Goal: Information Seeking & Learning: Compare options

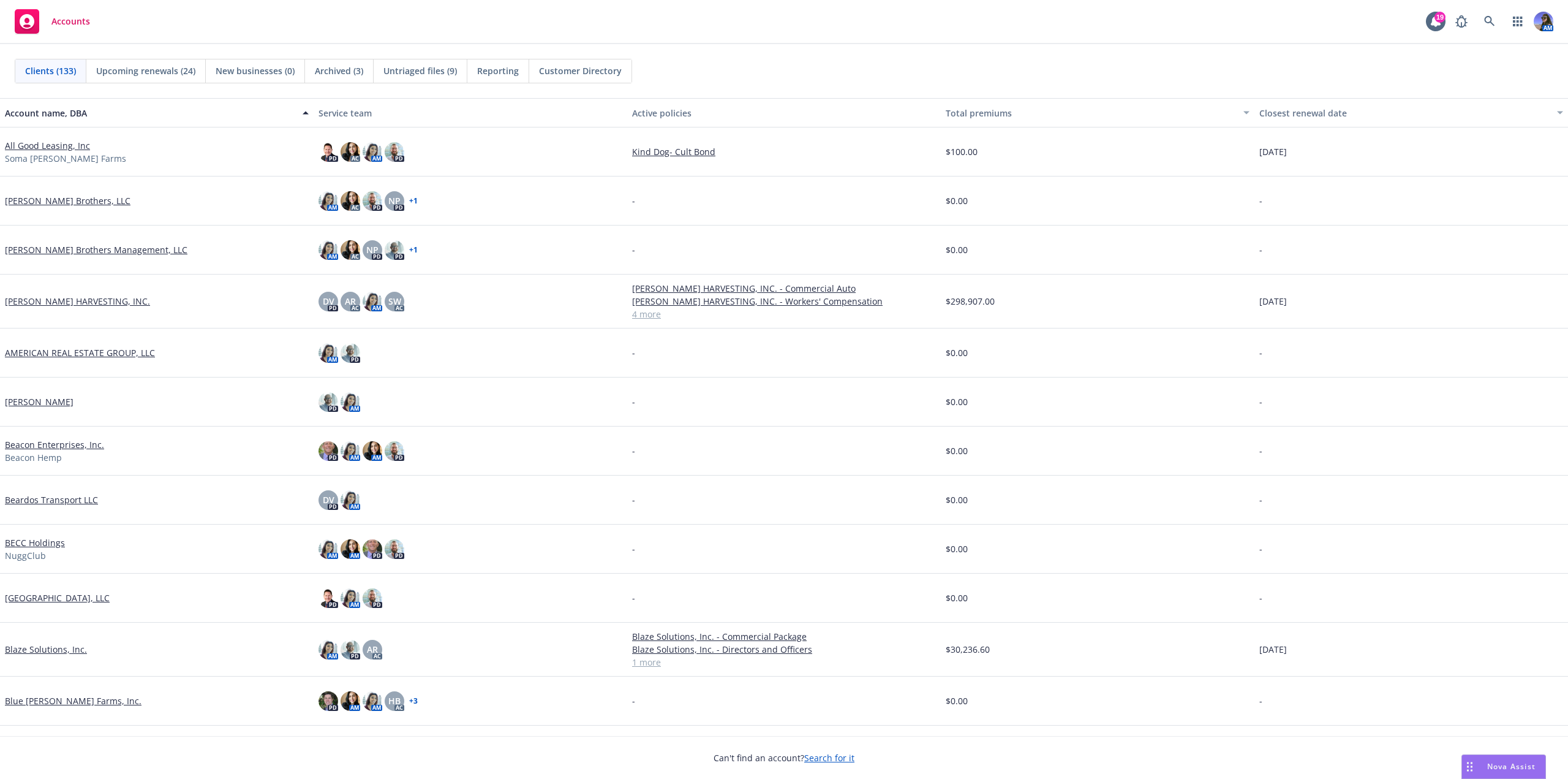
click at [1493, 761] on div "Nova Assist" at bounding box center [1504, 766] width 84 height 23
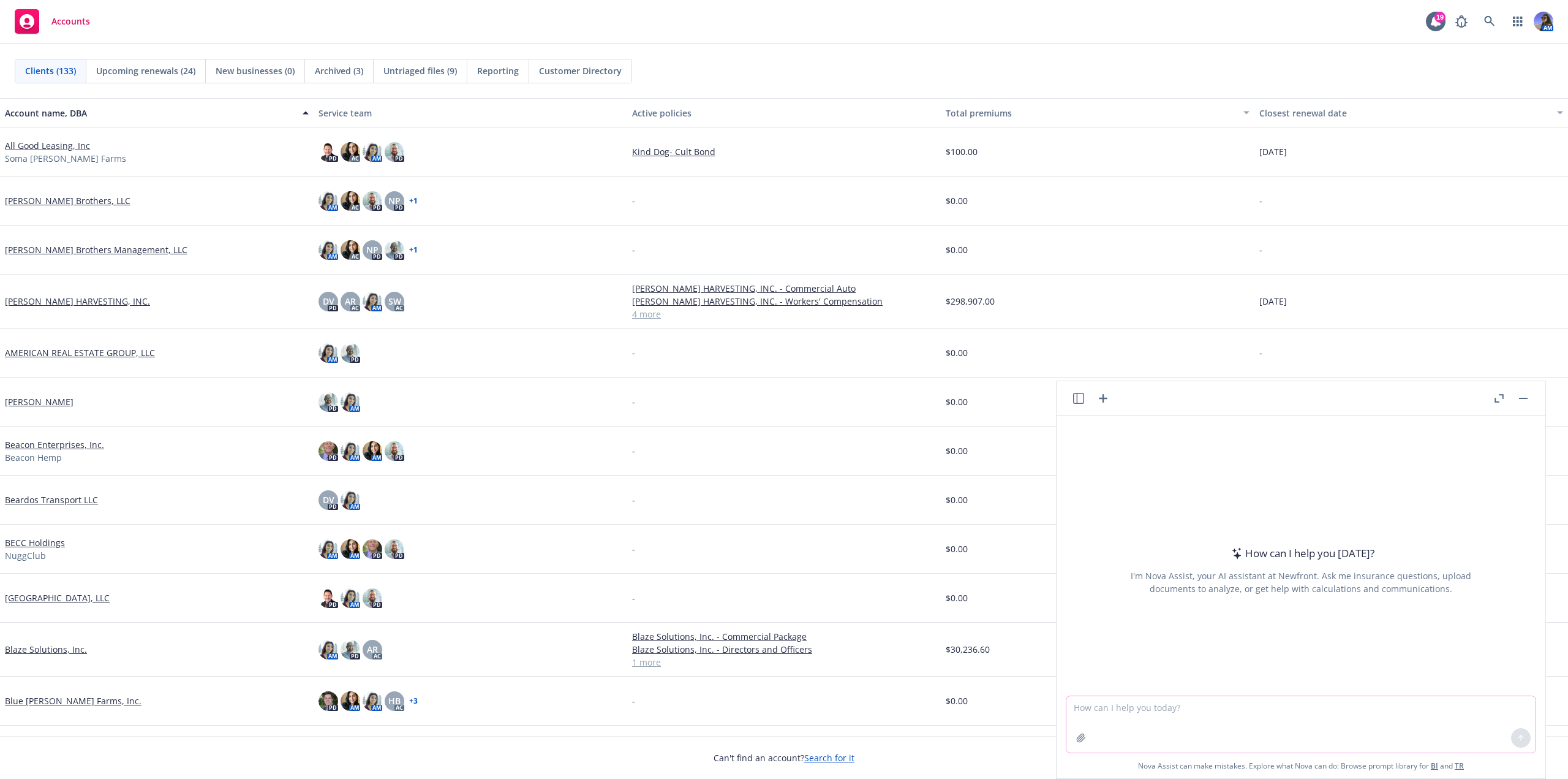
click at [1112, 703] on textarea at bounding box center [1300, 724] width 469 height 56
type textarea "can you compare the following quotes and provide a comparison in coverage?"
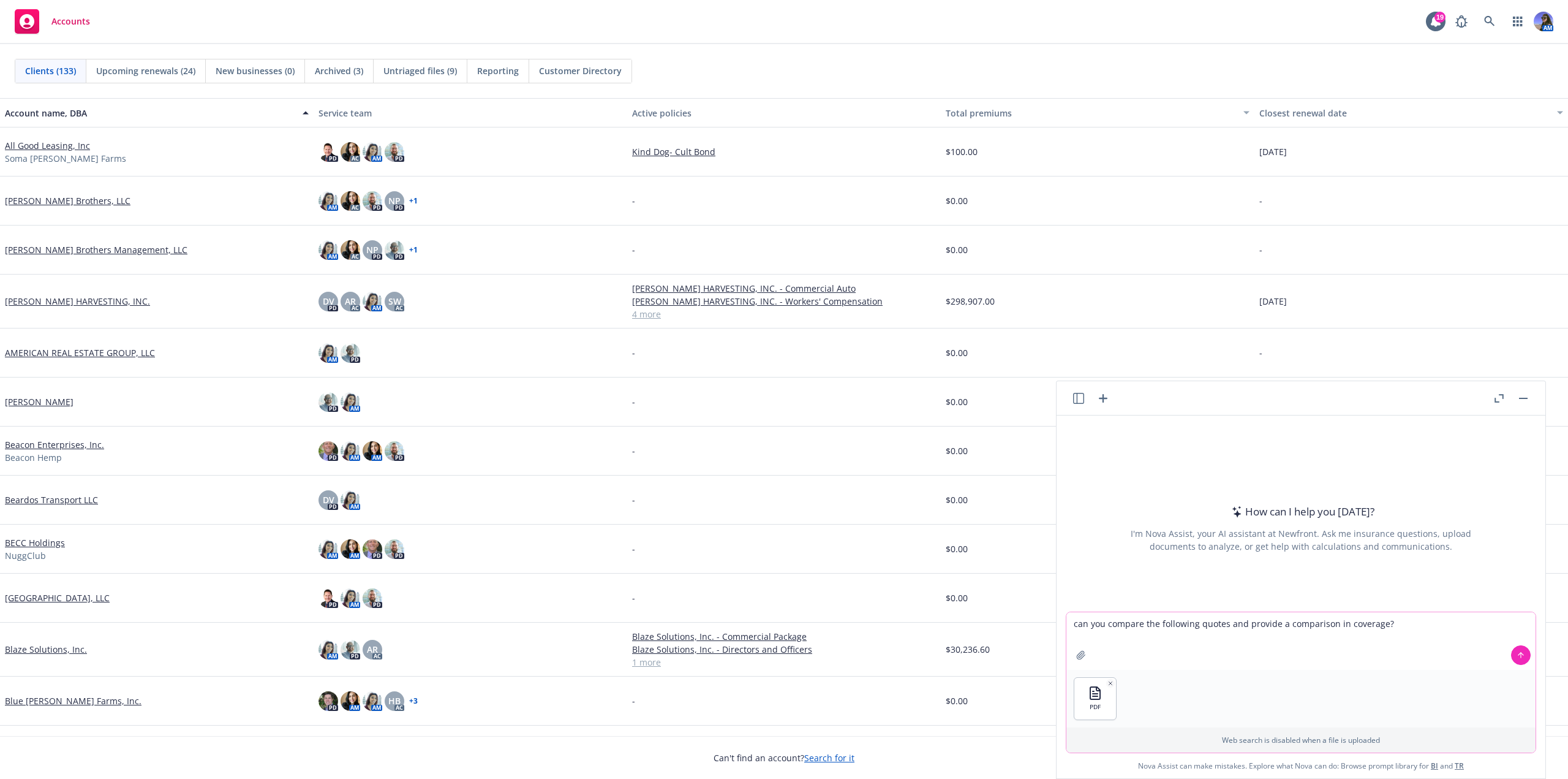
click at [1511, 653] on button at bounding box center [1520, 654] width 19 height 19
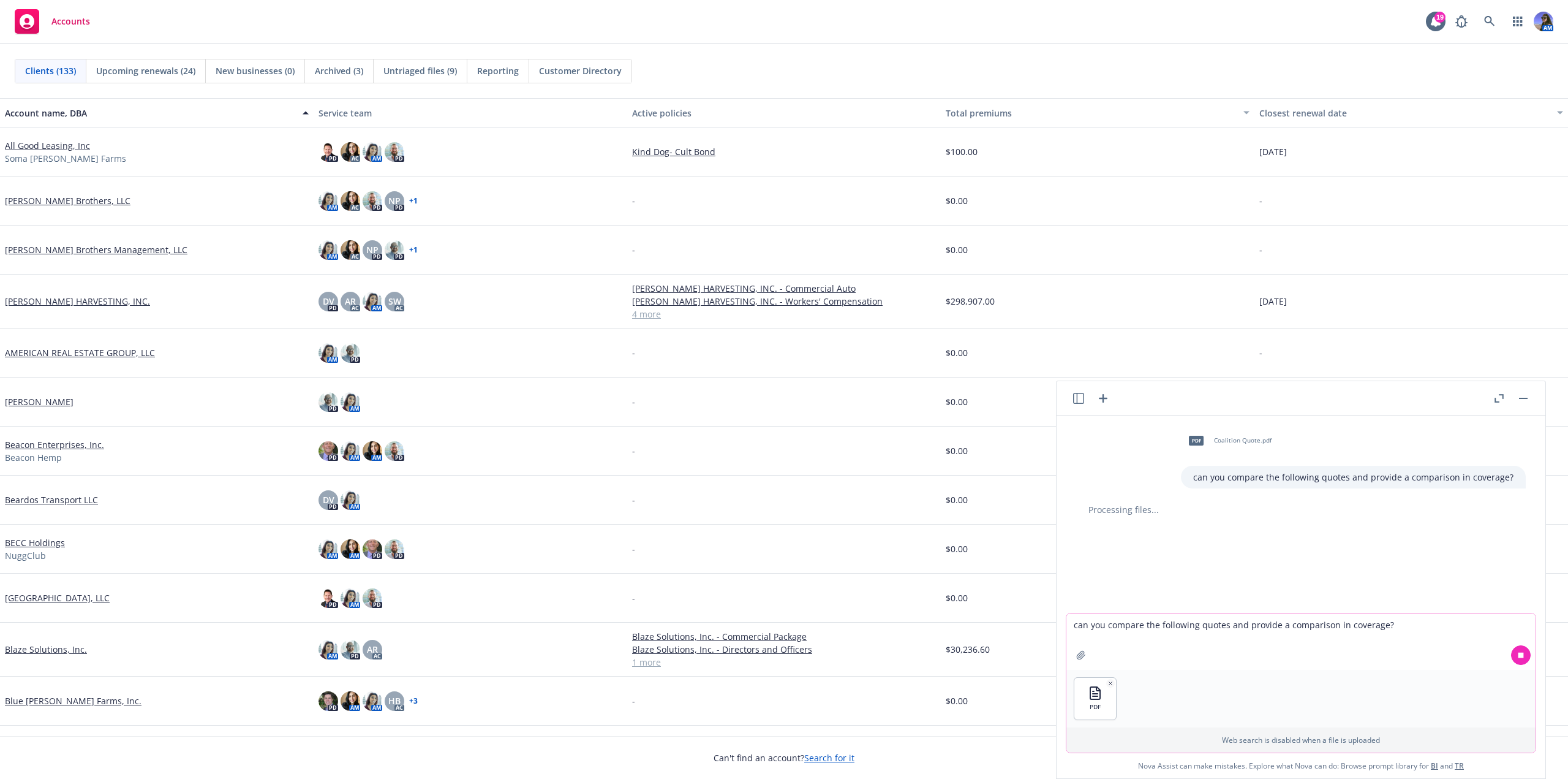
click at [1264, 681] on div "PDF" at bounding box center [1300, 699] width 469 height 58
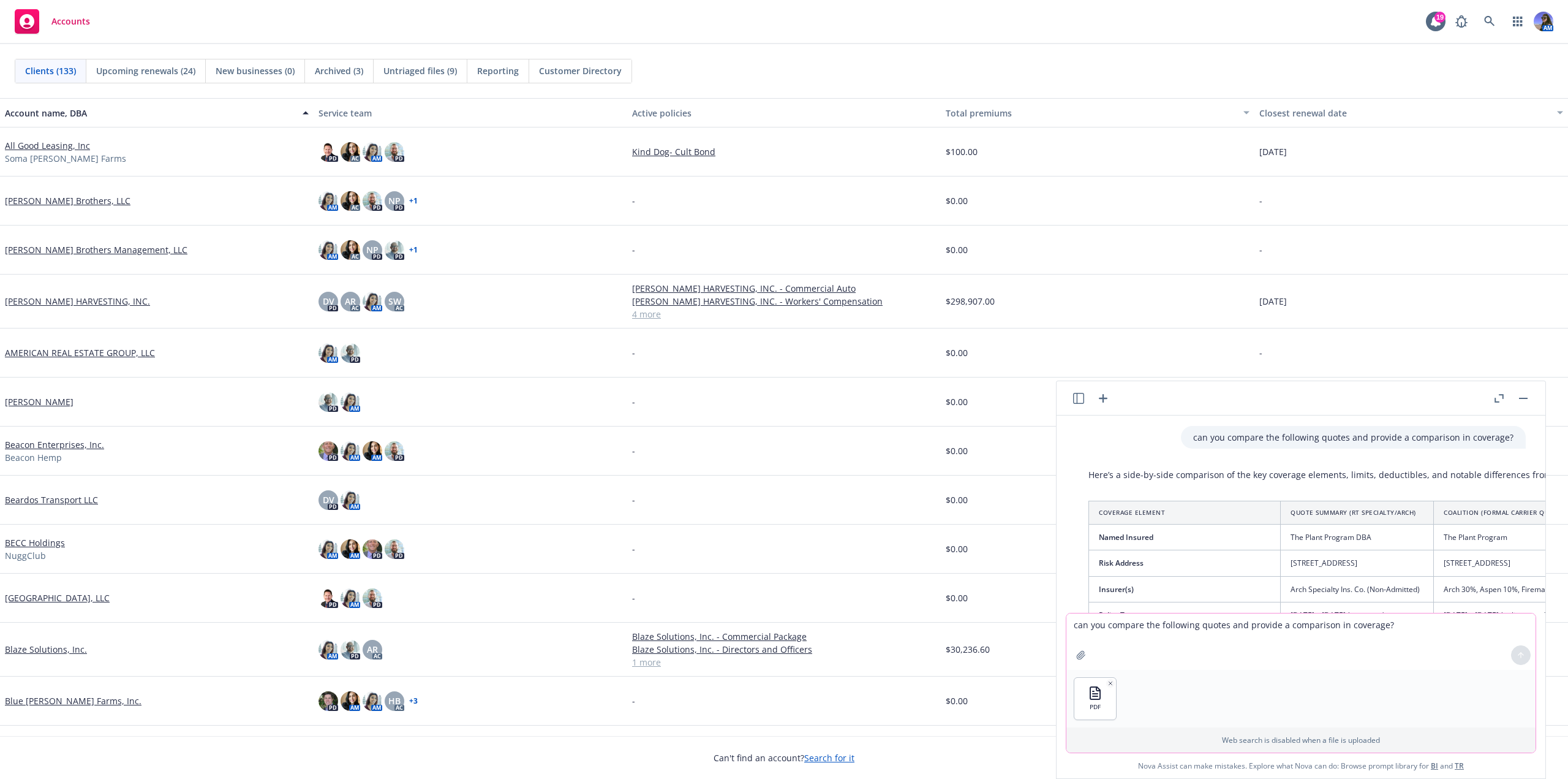
scroll to position [61, 0]
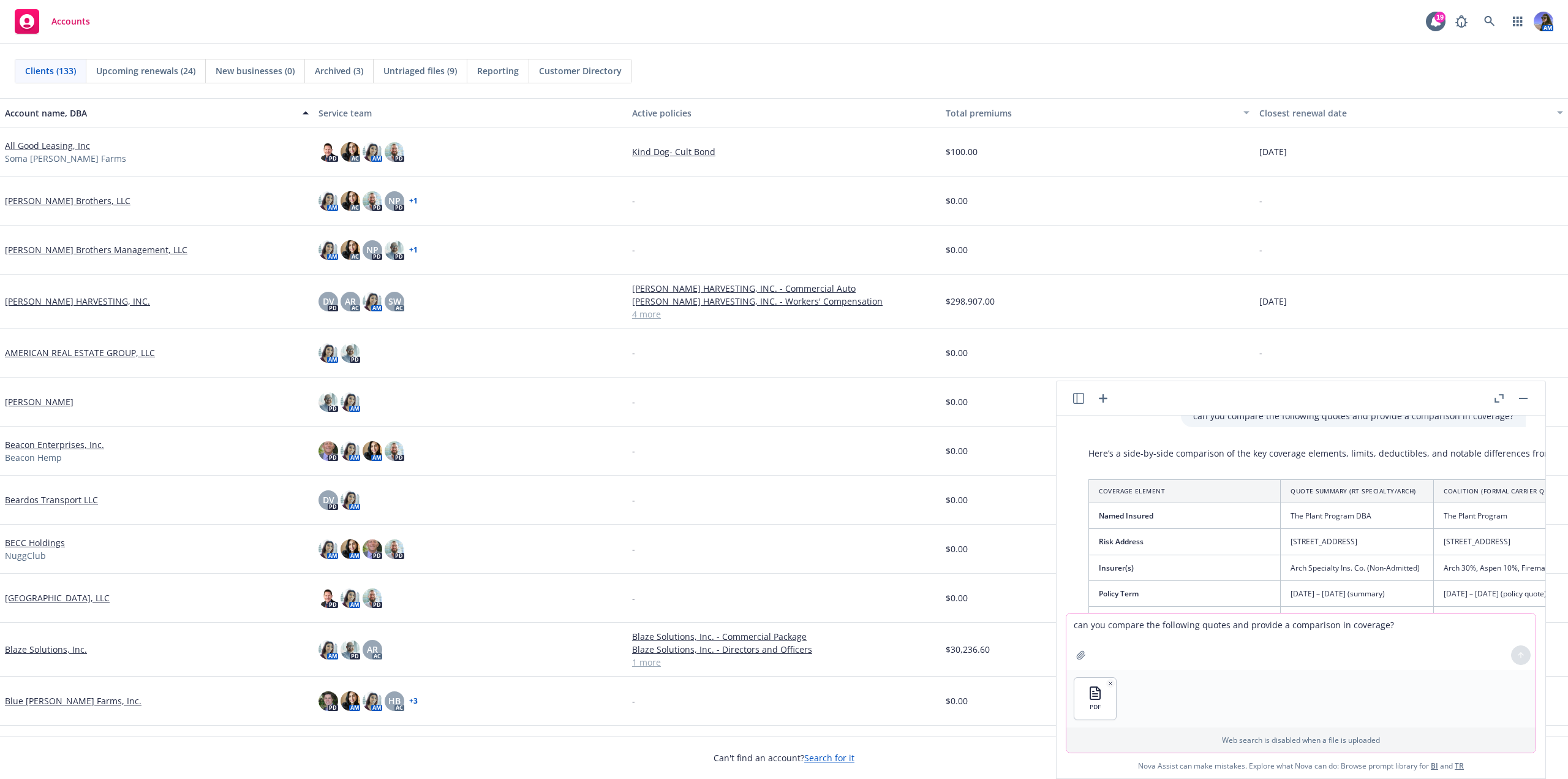
click at [1100, 638] on textarea "can you compare the following quotes and provide a comparison in coverage?" at bounding box center [1300, 641] width 469 height 56
click at [1107, 684] on icon "button" at bounding box center [1110, 683] width 6 height 6
click at [1116, 684] on textarea "can you compare the following quotes and provide a comparison in coverage?" at bounding box center [1300, 699] width 469 height 56
type textarea "can you compare the coalition quote to this quote and provide coverage comparis…"
click at [1075, 707] on button "button" at bounding box center [1080, 712] width 19 height 19
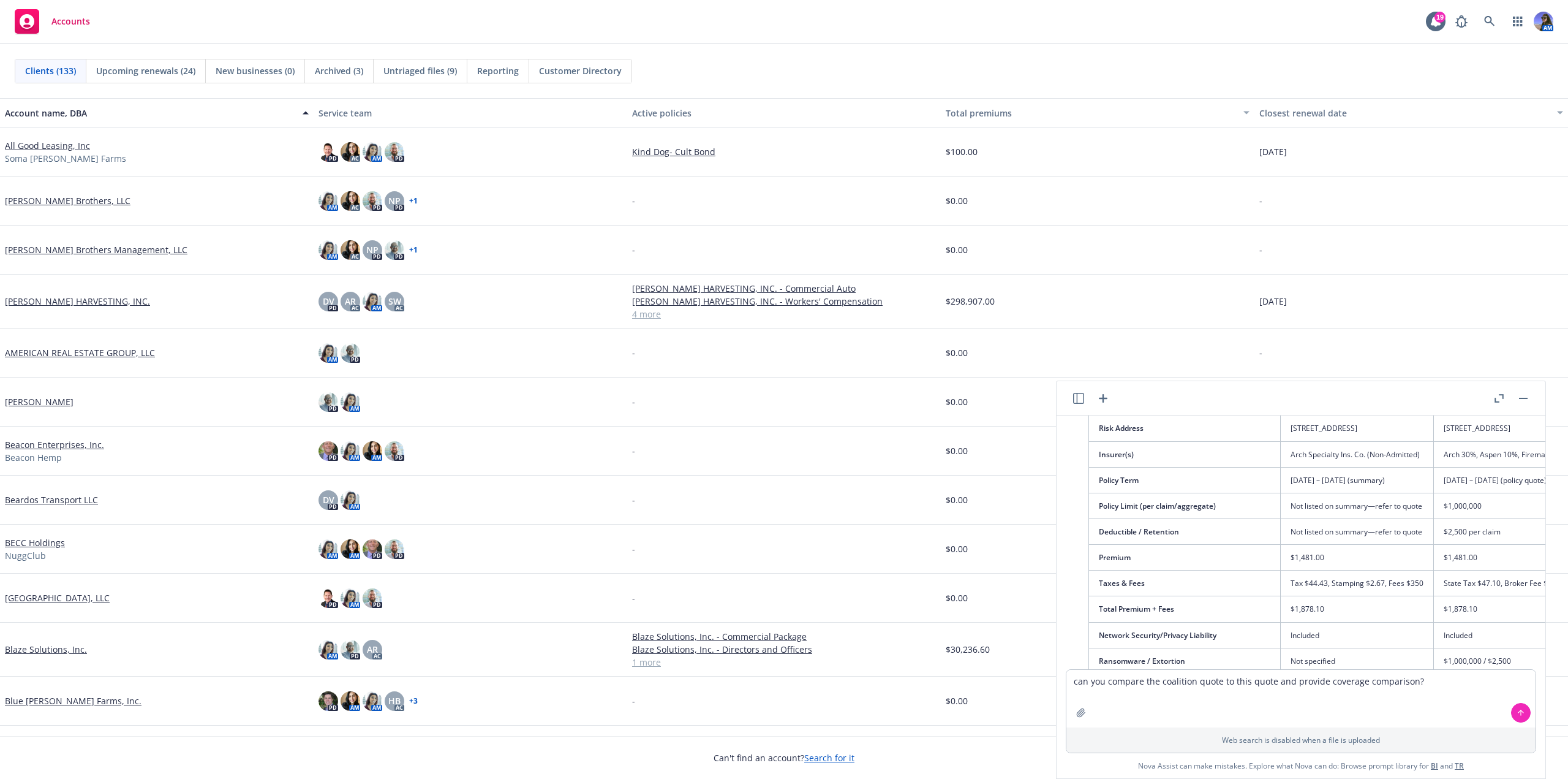
scroll to position [184, 0]
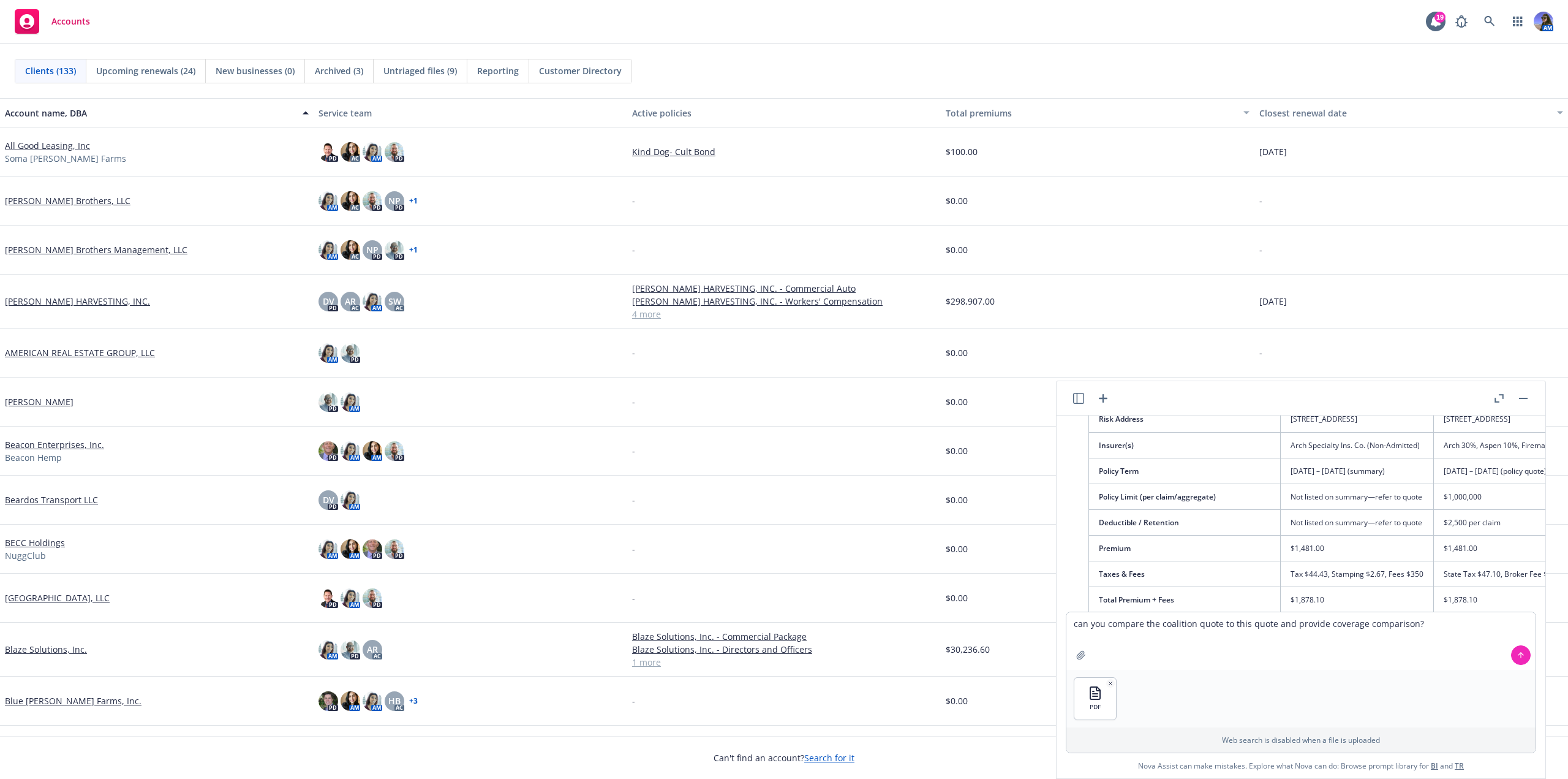
click at [1511, 659] on button at bounding box center [1520, 654] width 19 height 19
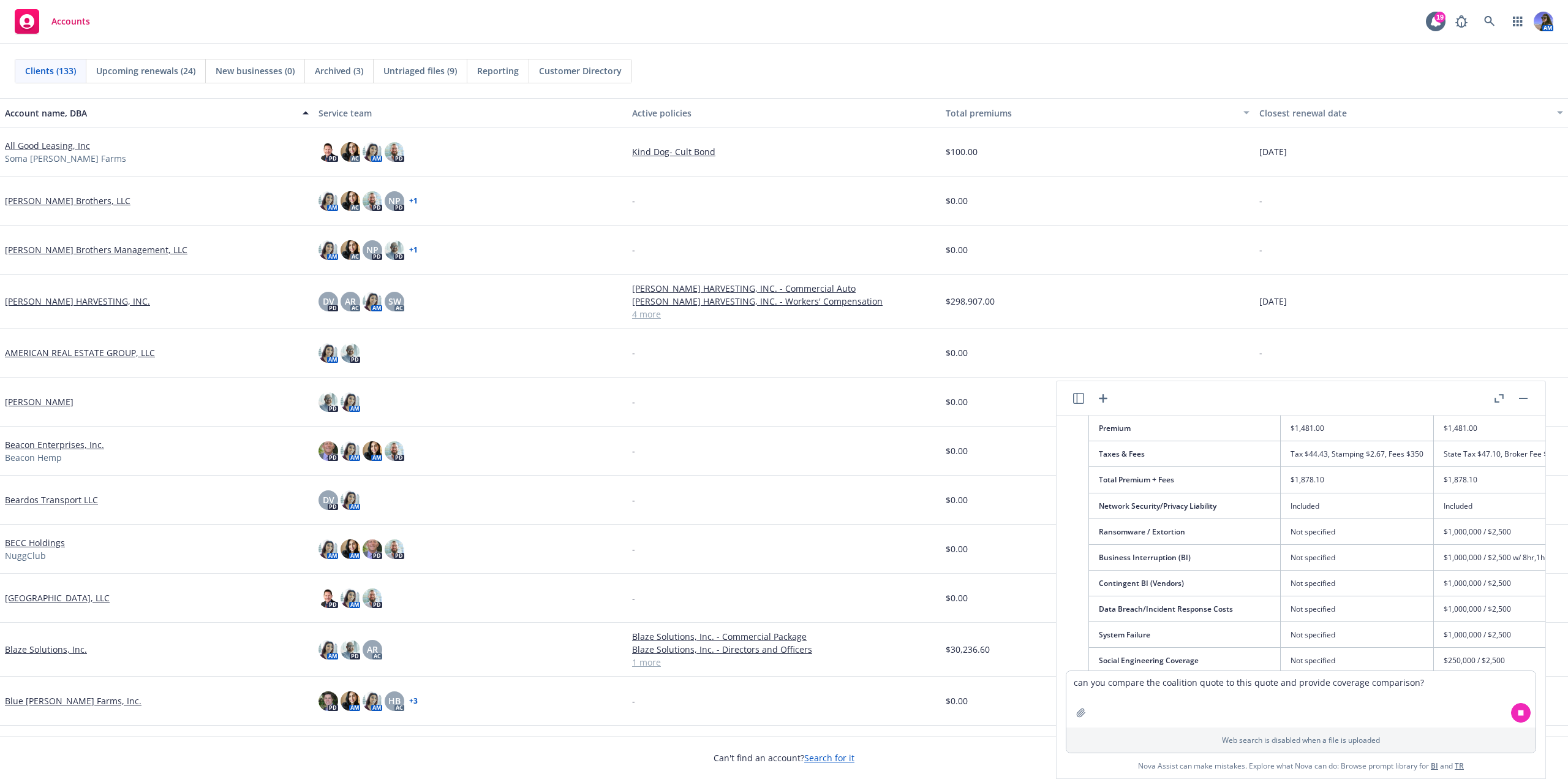
scroll to position [293, 0]
click at [1503, 399] on icon "button" at bounding box center [1499, 398] width 9 height 8
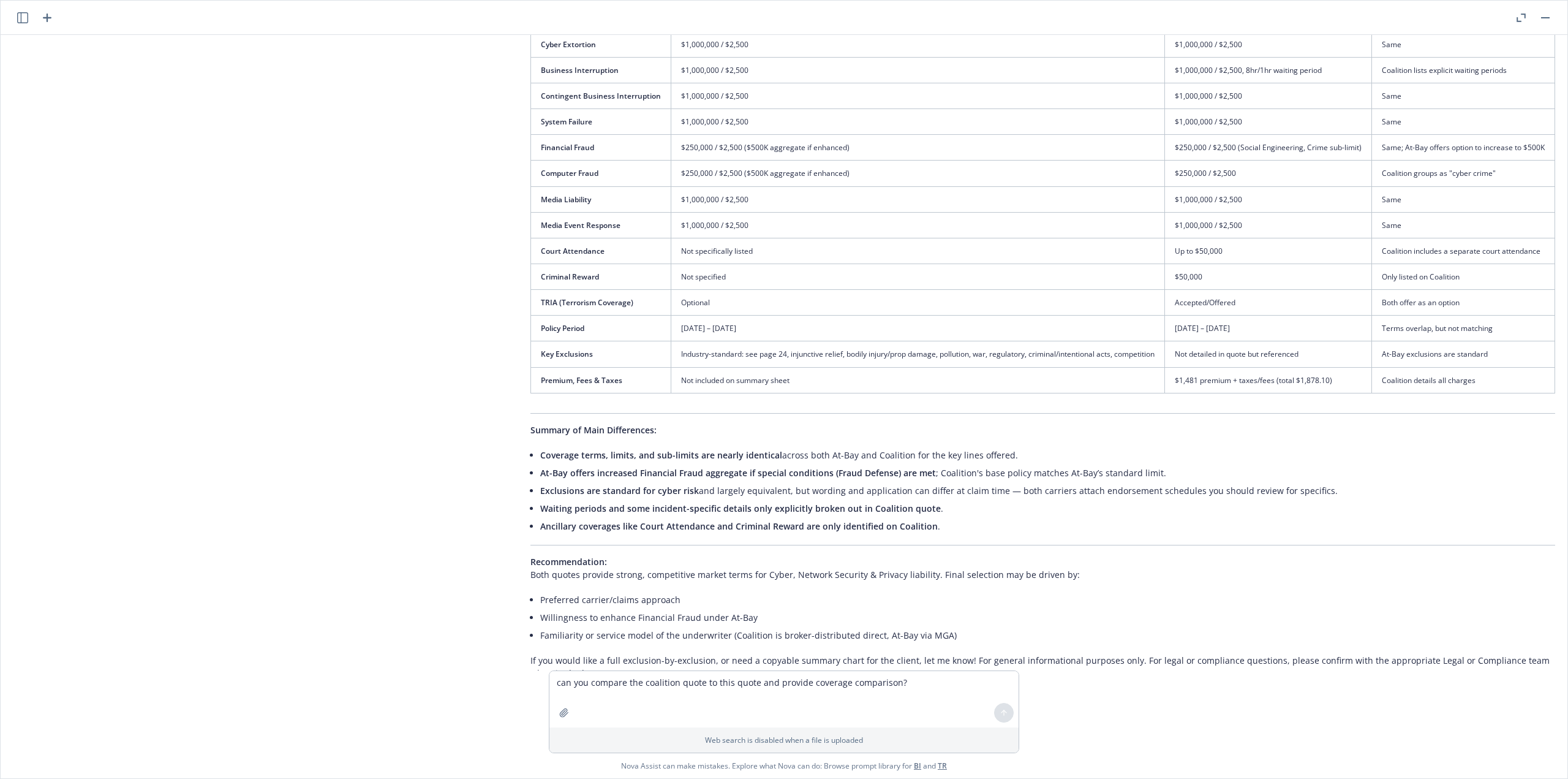
scroll to position [1241, 42]
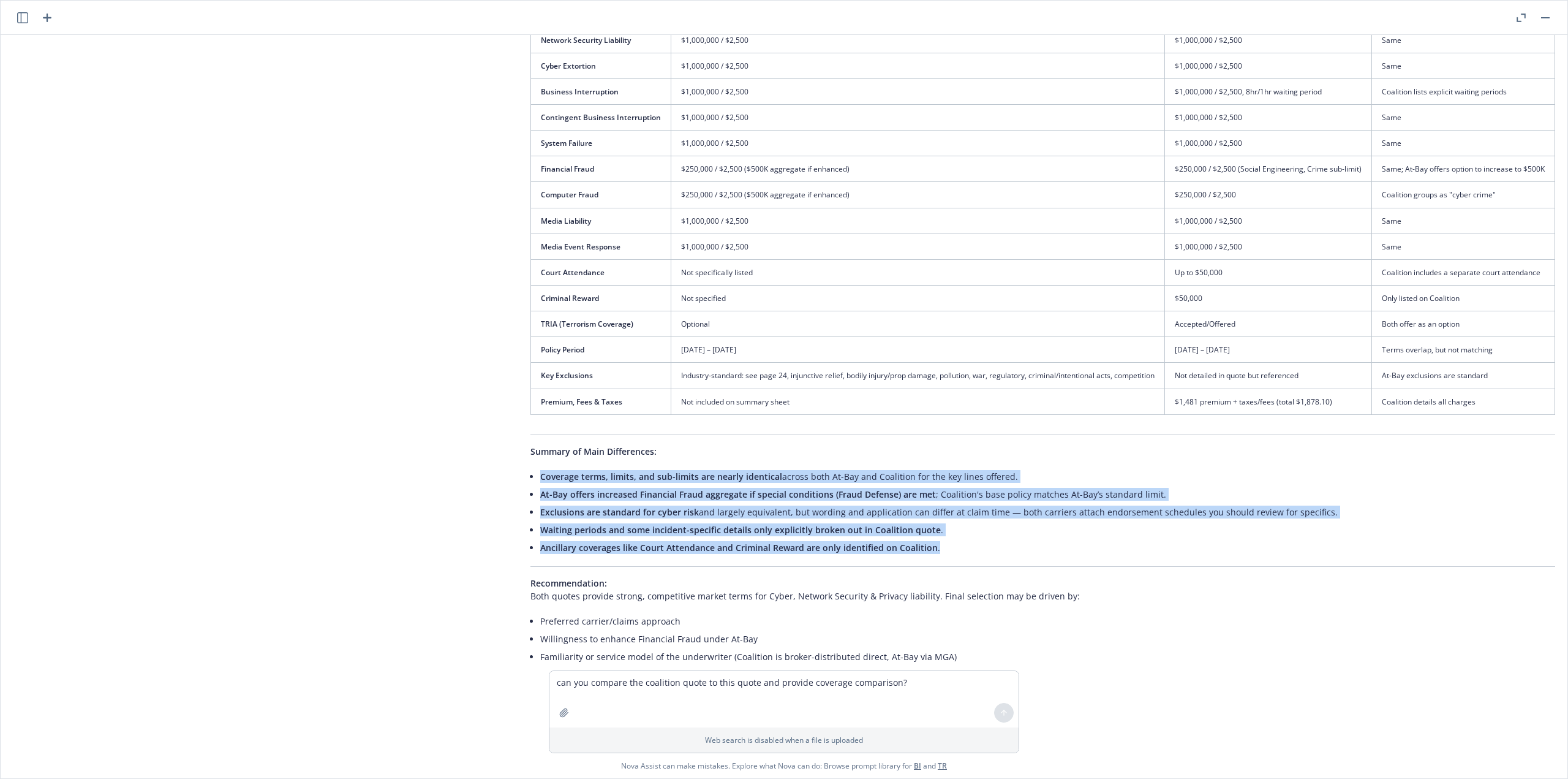
drag, startPoint x: 914, startPoint y: 537, endPoint x: 518, endPoint y: 465, distance: 402.5
click at [518, 465] on div "Here is a detailed coverage comparison between the At-Bay quote (from the newly…" at bounding box center [1043, 284] width 1050 height 843
copy ul "Coverage terms, limits, and sub-limits are nearly identical across both [GEOGRA…"
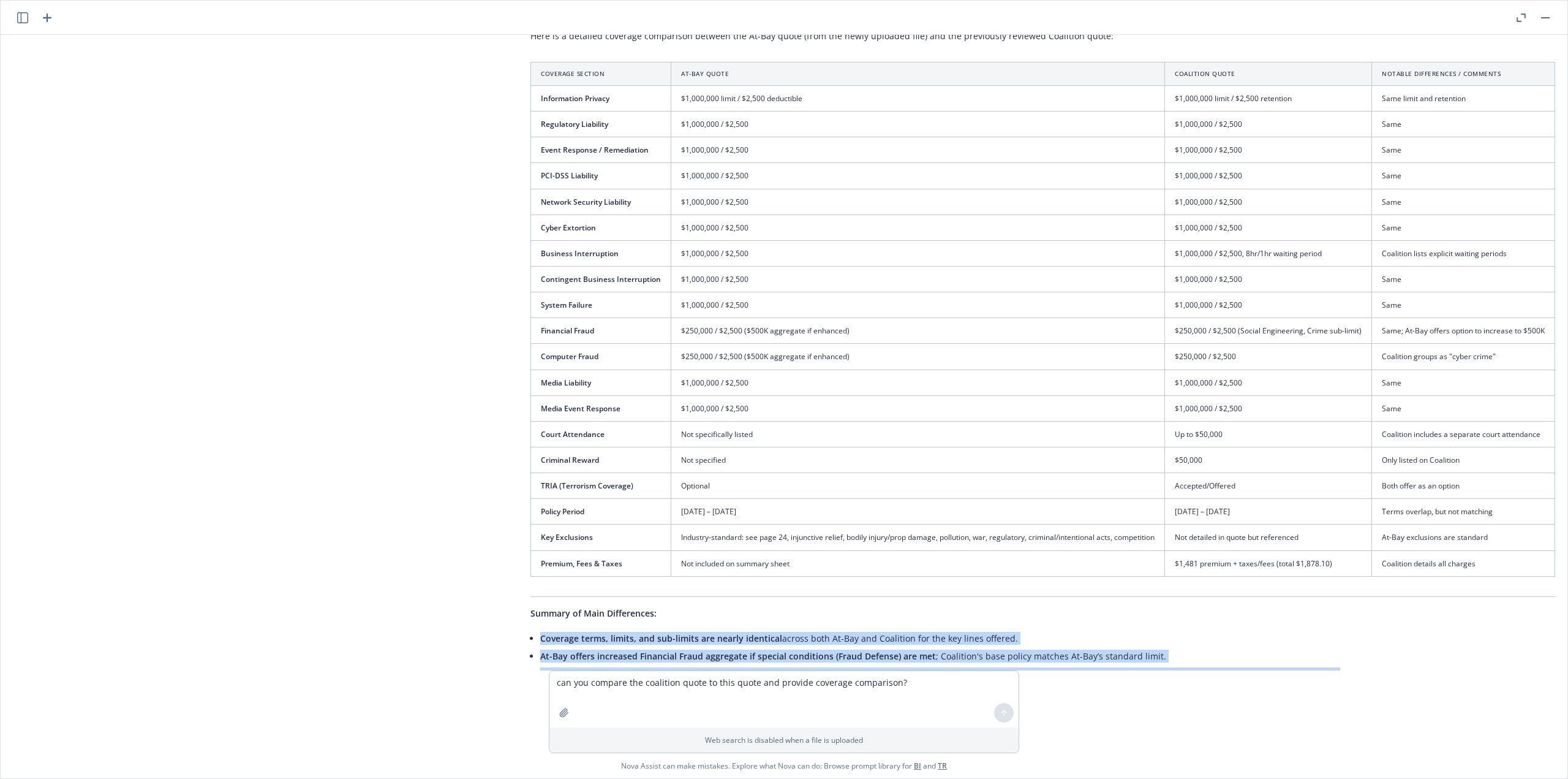
scroll to position [1057, 42]
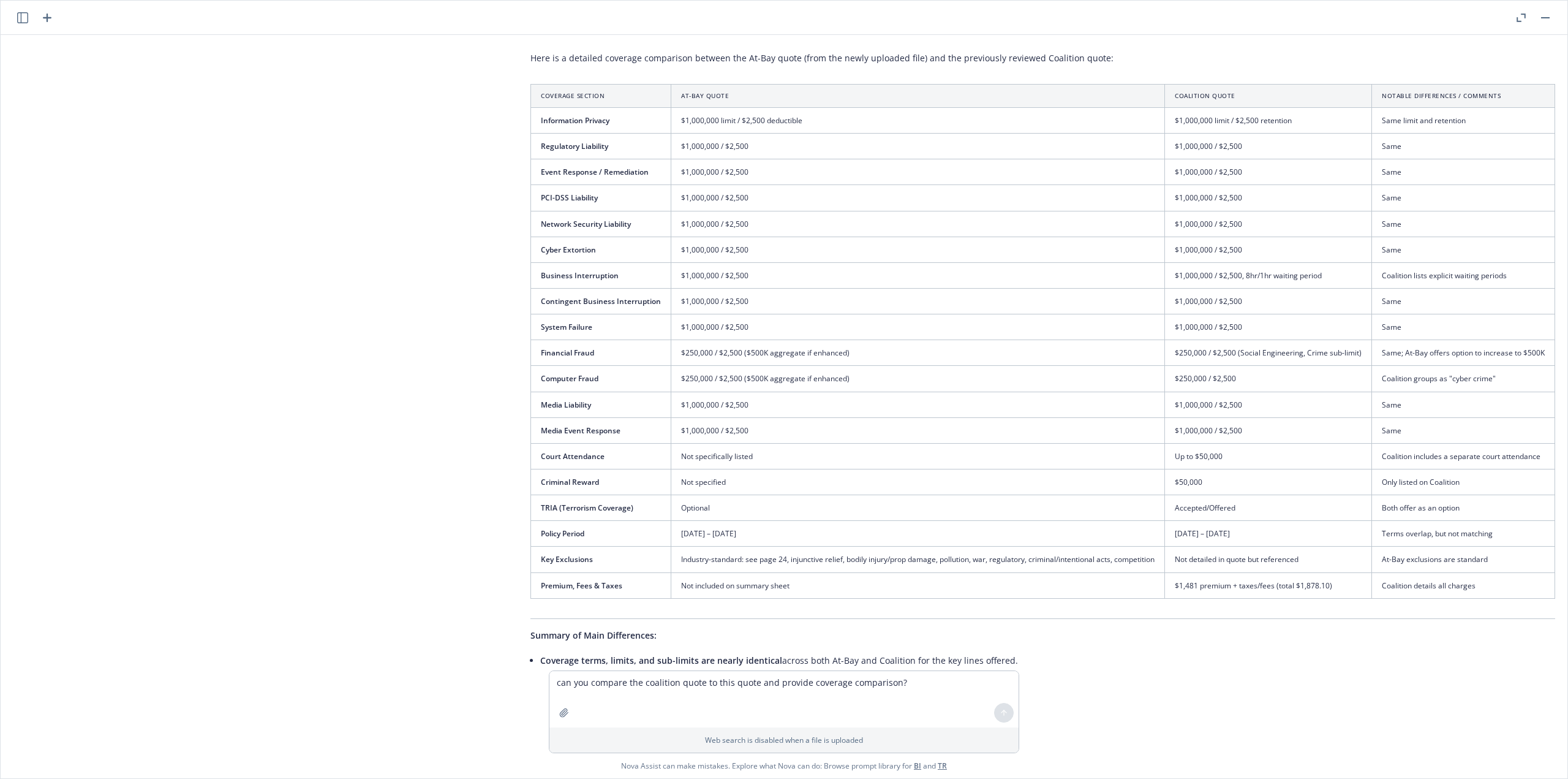
click at [531, 84] on th "Coverage Section" at bounding box center [601, 95] width 140 height 23
click at [1165, 84] on th "Coalition Quote" at bounding box center [1269, 95] width 207 height 23
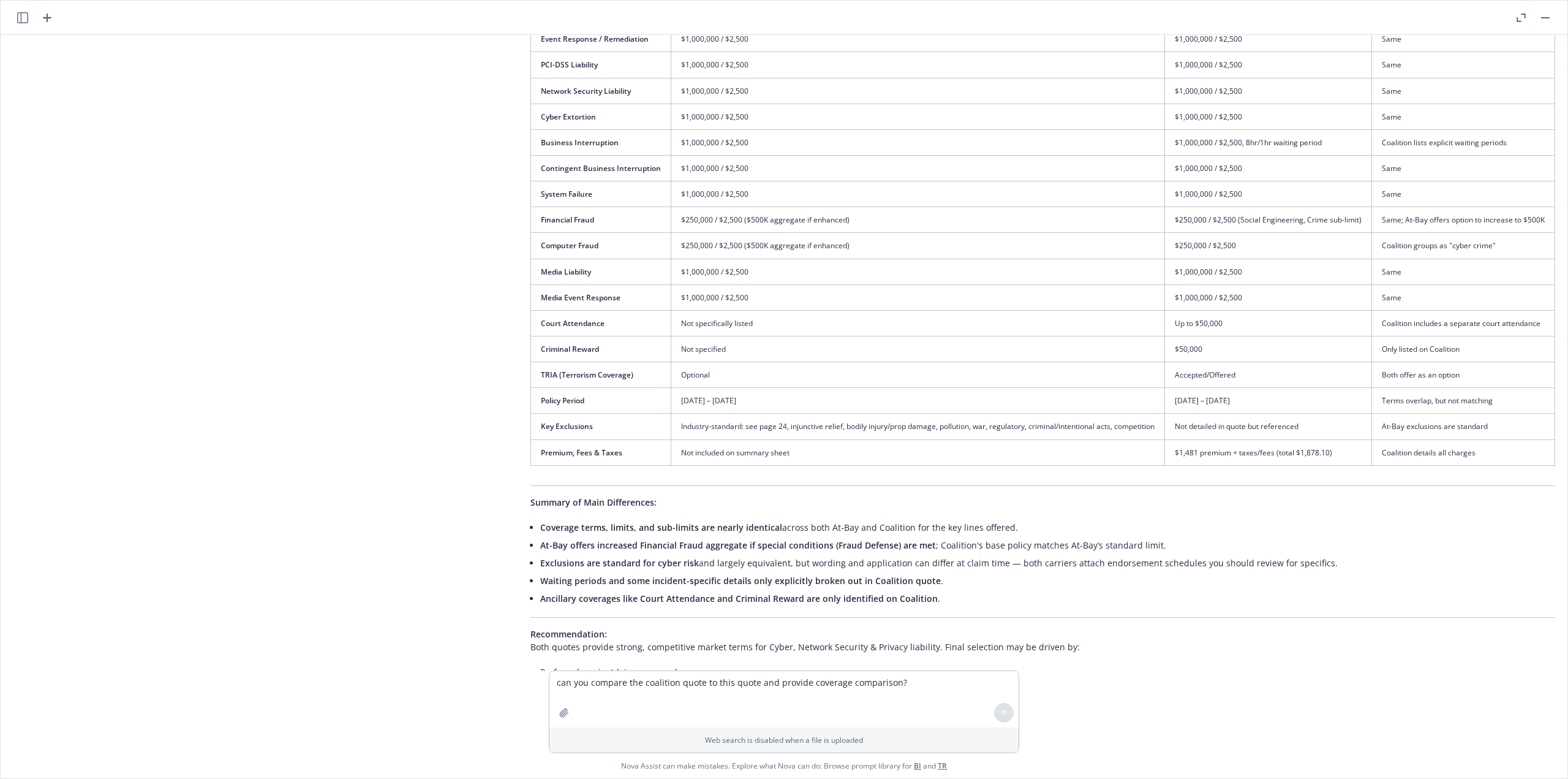
scroll to position [1302, 42]
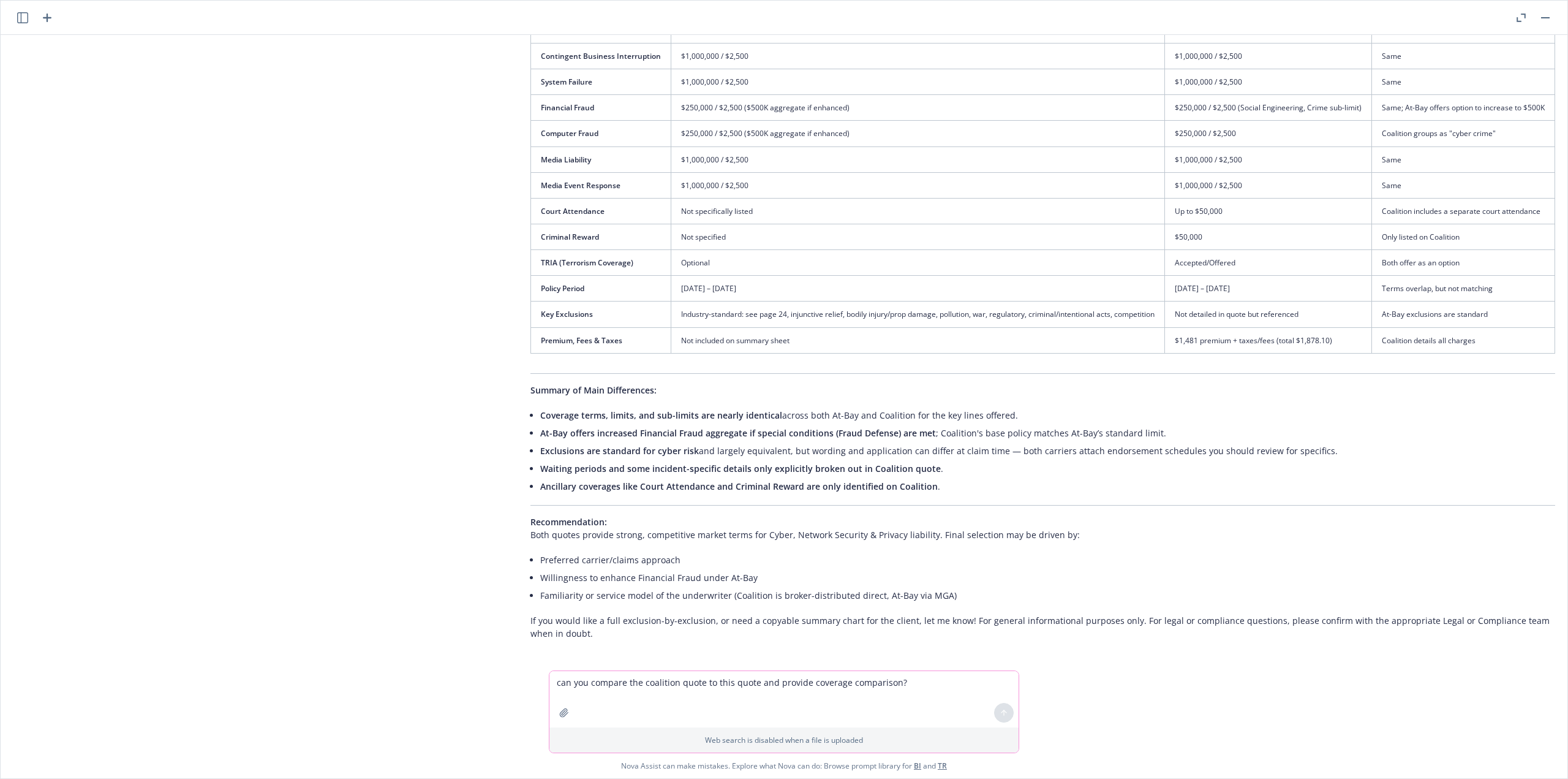
click at [635, 681] on textarea "can you compare the coalition quote to this quote and provide coverage comparis…" at bounding box center [784, 699] width 469 height 56
type textarea "can you get the comparison in excel format"
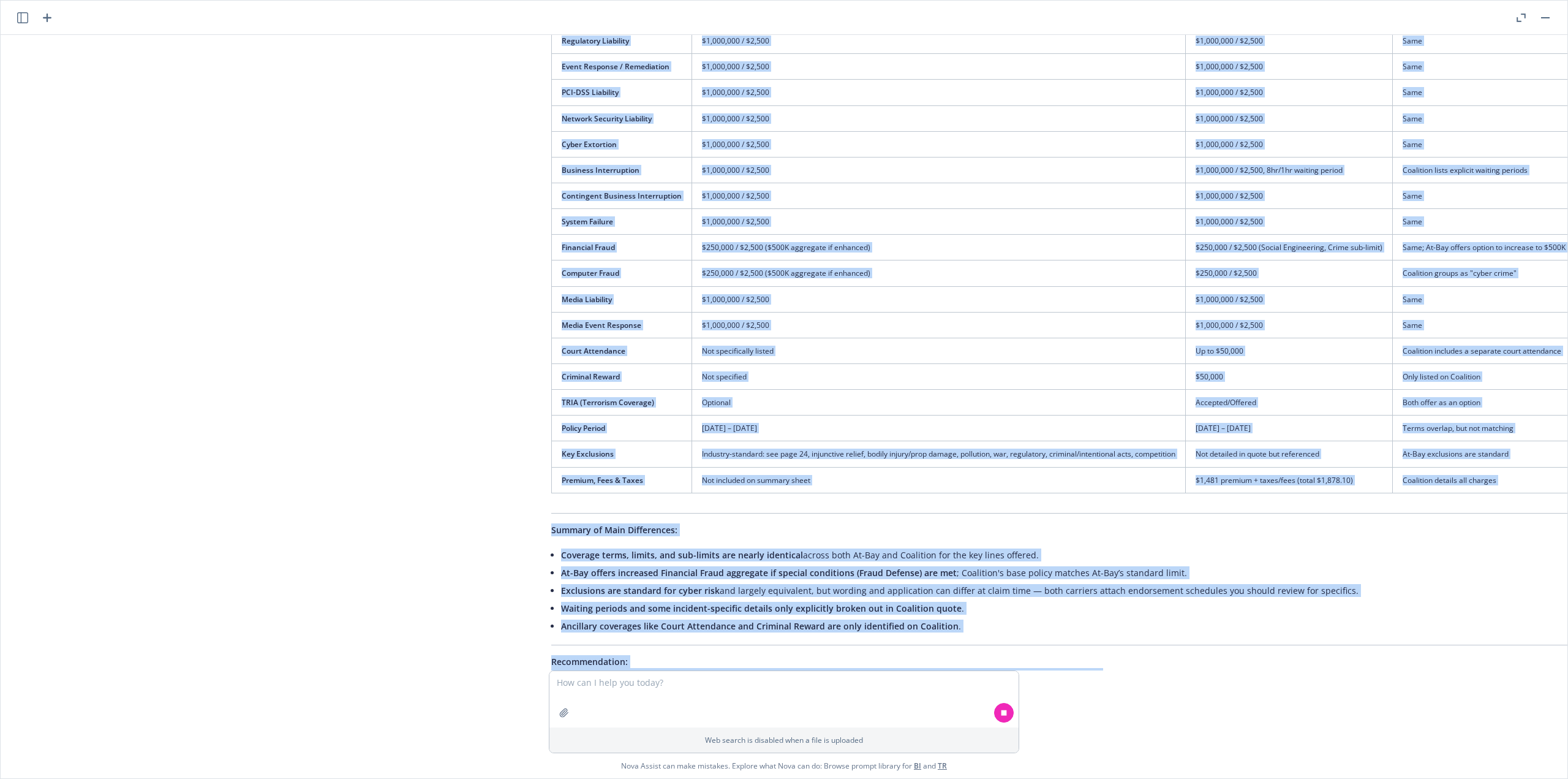
scroll to position [1194, 10]
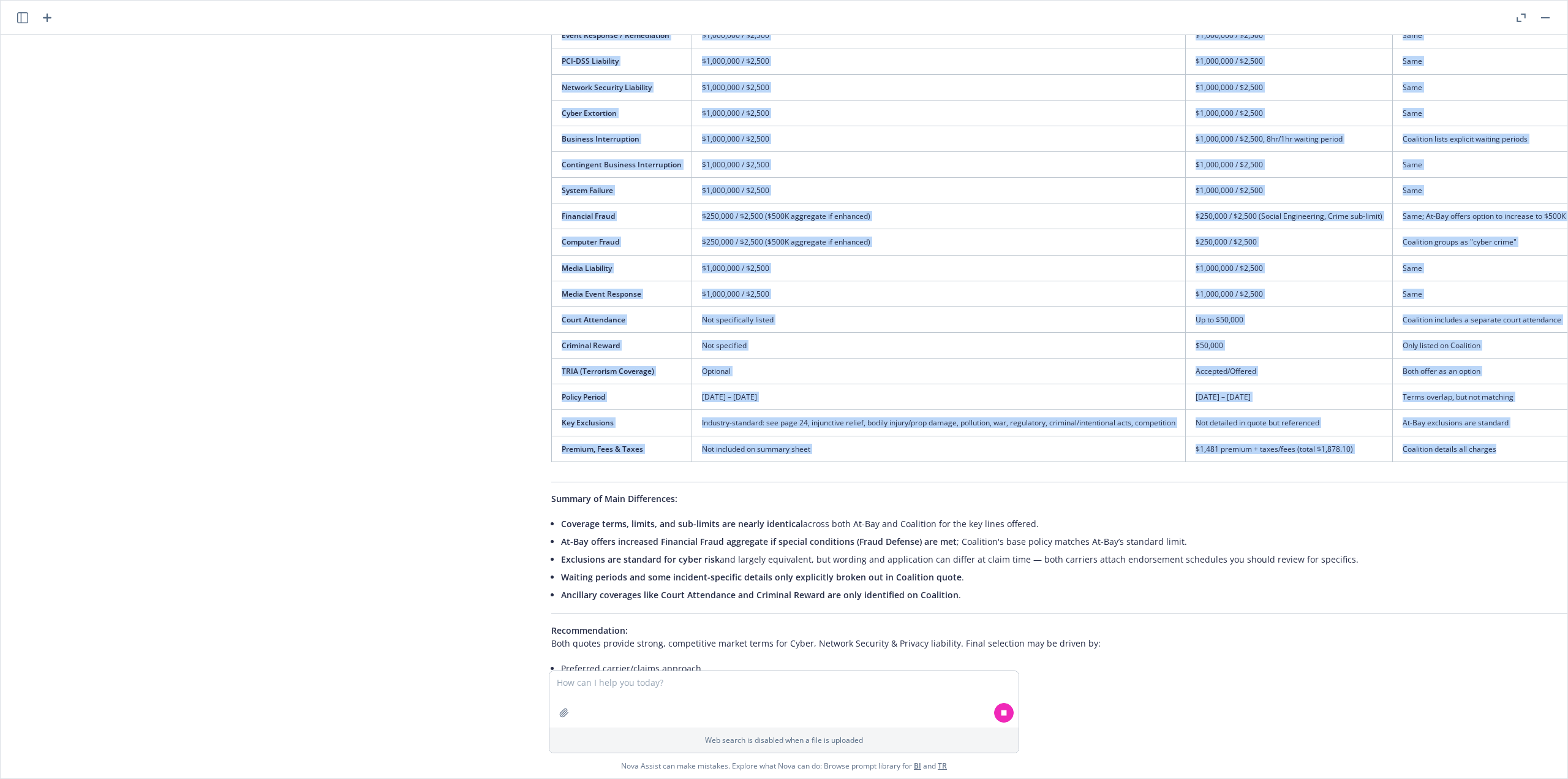
drag, startPoint x: 553, startPoint y: 147, endPoint x: 1501, endPoint y: 448, distance: 994.6
click at [1512, 448] on table "Coverage Section At-Bay Quote Coalition Quote Notable Differences / Comments In…" at bounding box center [1063, 204] width 1024 height 515
copy table "Coverage Section At-Bay Quote Coalition Quote Notable Differences / Comments In…"
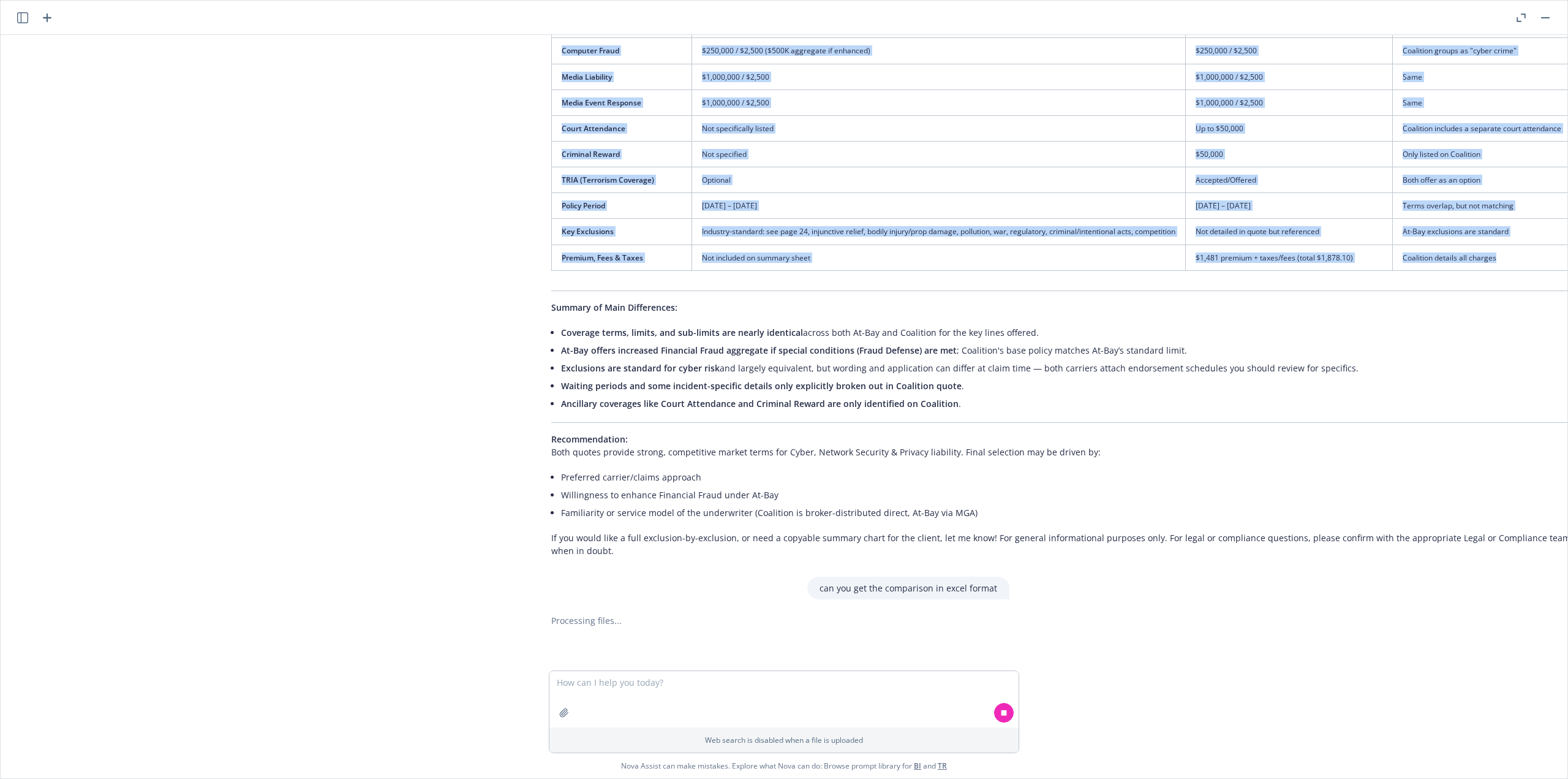
scroll to position [1386, 10]
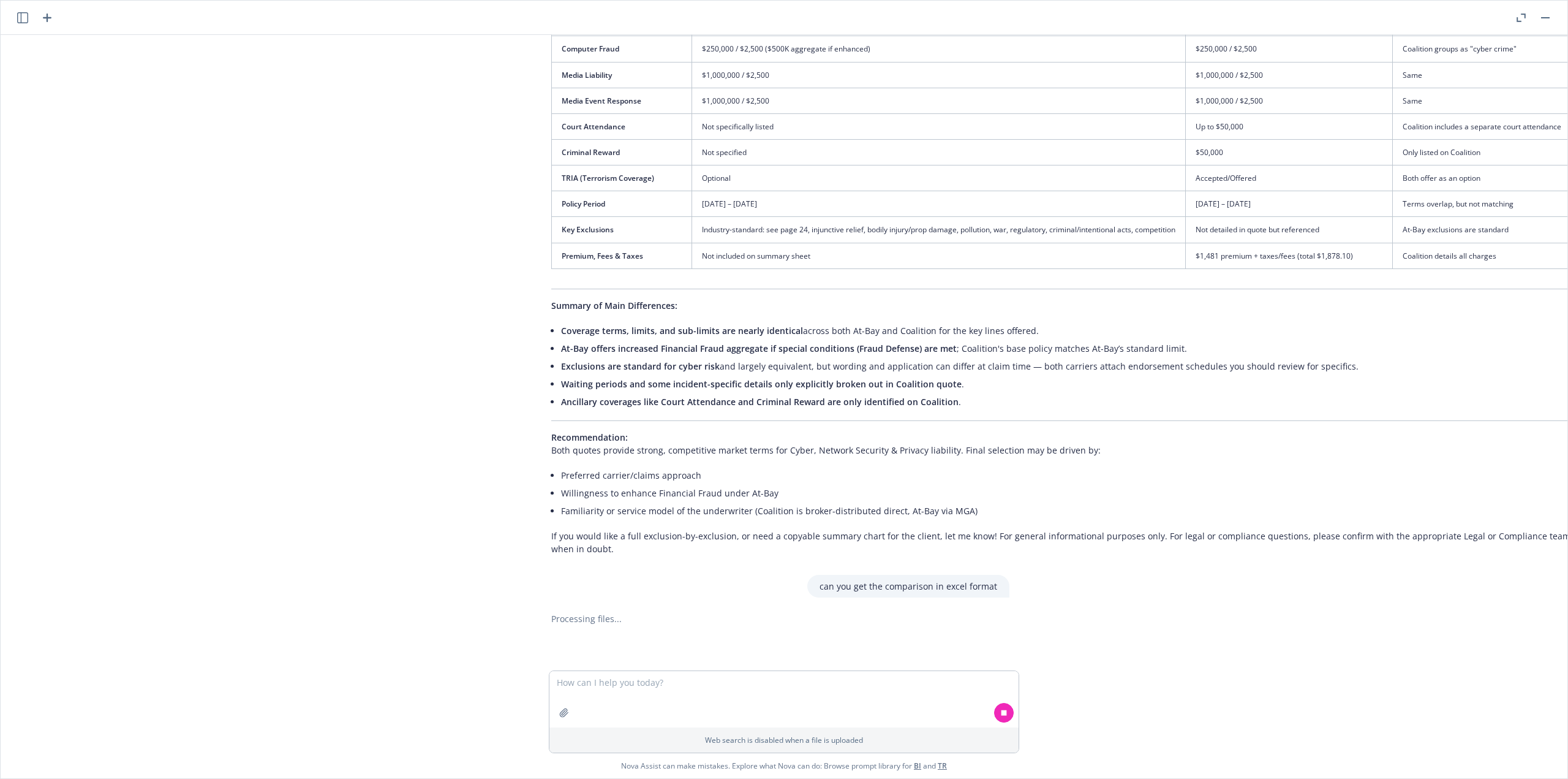
click at [715, 640] on div at bounding box center [774, 643] width 432 height 5
click at [1006, 718] on button at bounding box center [1004, 712] width 19 height 19
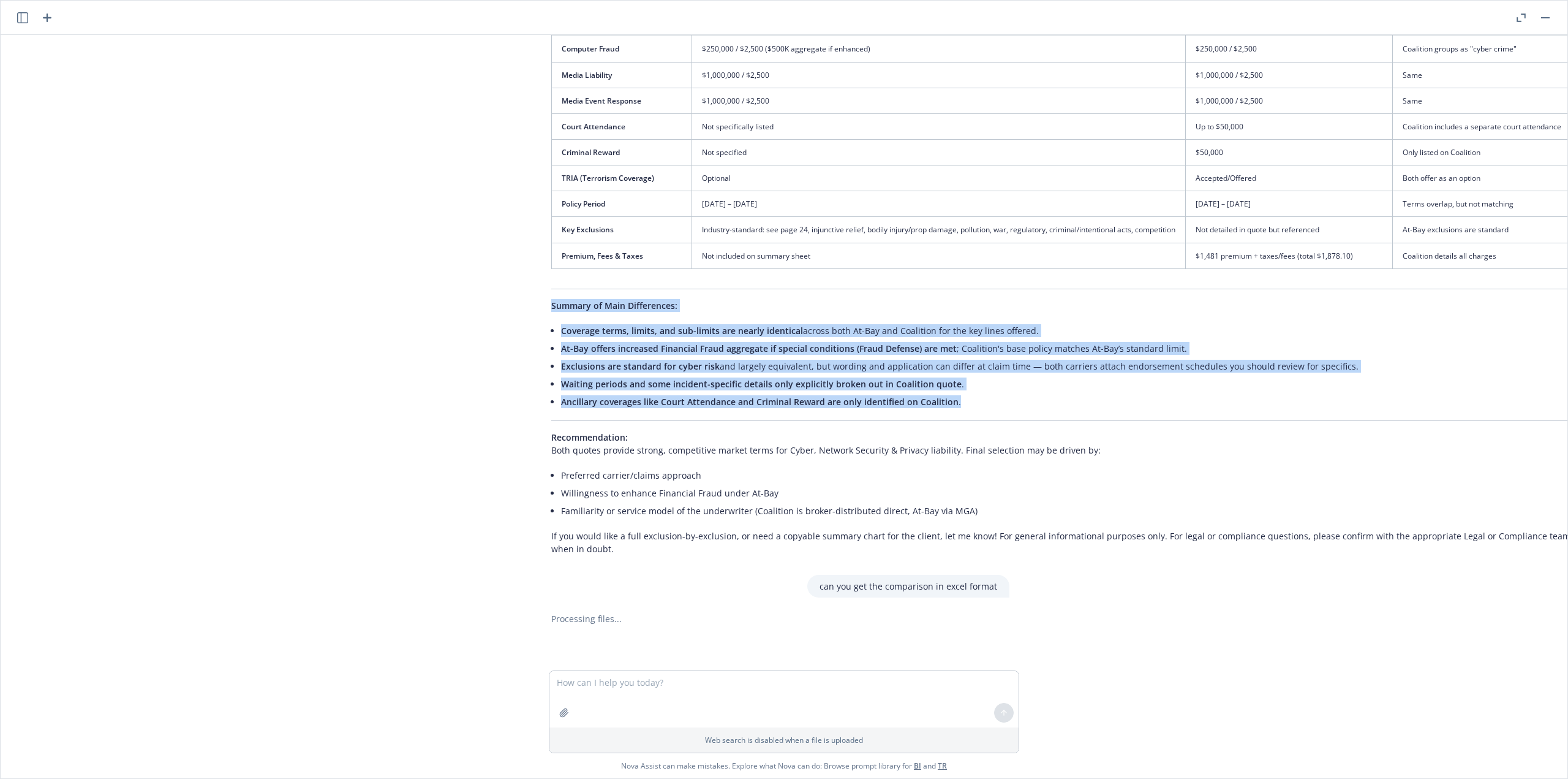
drag, startPoint x: 953, startPoint y: 391, endPoint x: 524, endPoint y: 313, distance: 436.0
click at [529, 313] on div "Here is a detailed coverage comparison between the At-Bay quote (from the newly…" at bounding box center [774, 139] width 490 height 843
copy div "Summary of Main Differences: Coverage terms, limits, and sub-limits are nearly …"
click at [937, 466] on li "Preferred carrier/claims approach" at bounding box center [1069, 474] width 1015 height 18
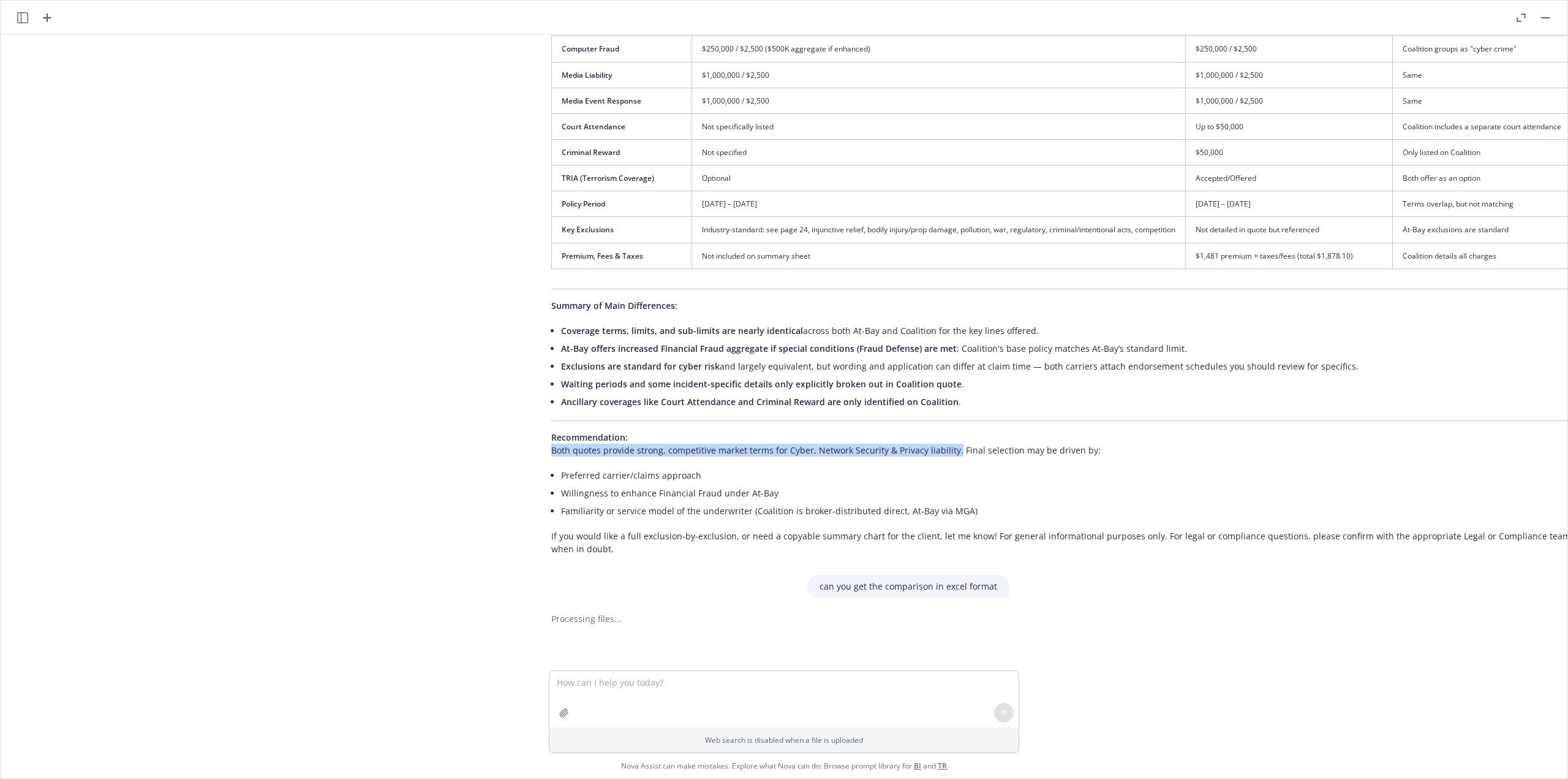
drag, startPoint x: 542, startPoint y: 438, endPoint x: 944, endPoint y: 442, distance: 402.0
click at [944, 442] on p "Recommendation: Both quotes provide strong, competitive market terms for Cyber,…" at bounding box center [1063, 443] width 1024 height 26
copy p "Both quotes provide strong, competitive market terms for Cyber, Network Securit…"
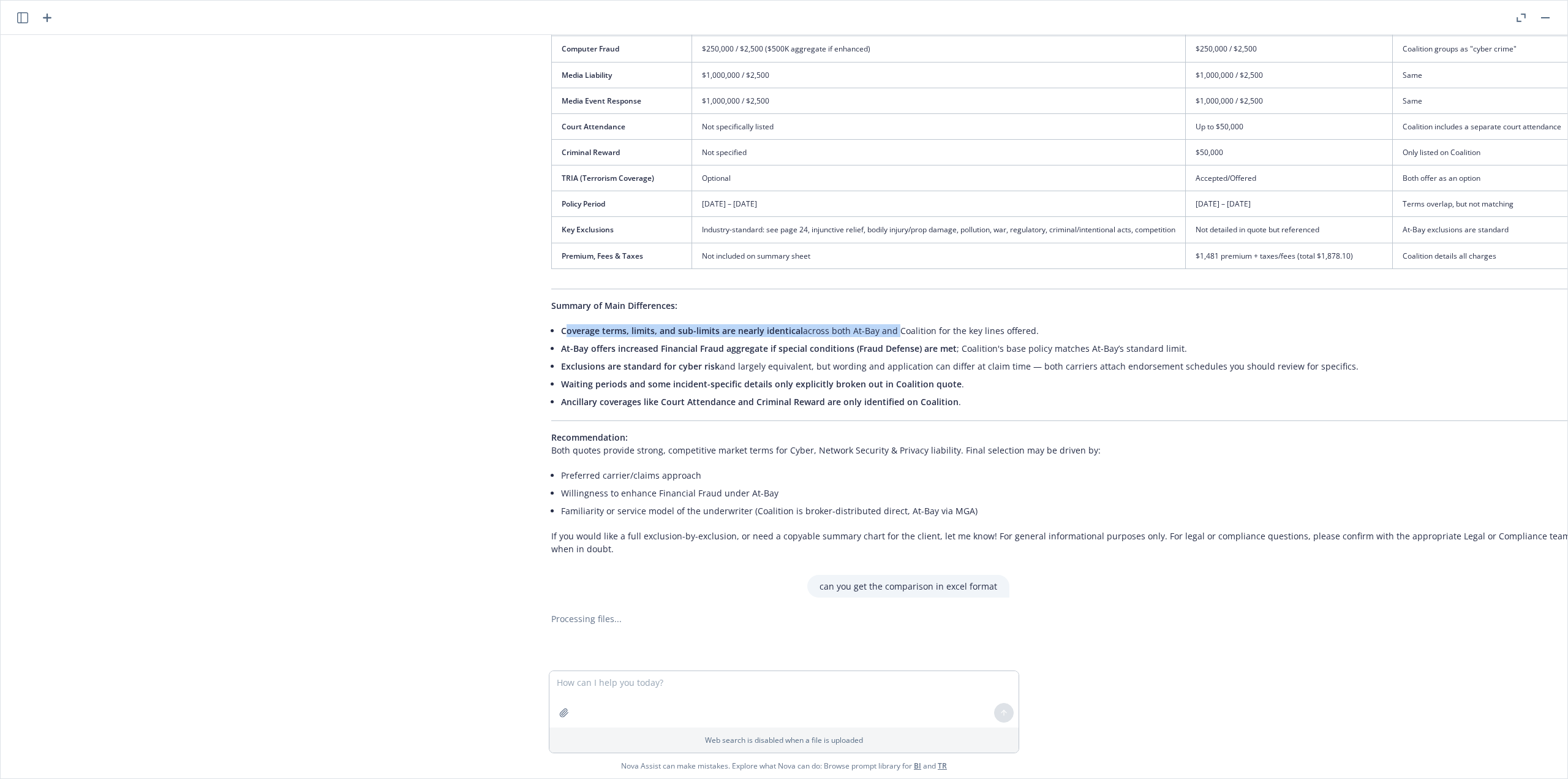
drag, startPoint x: 556, startPoint y: 313, endPoint x: 882, endPoint y: 325, distance: 326.2
click at [882, 325] on li "Coverage terms, limits, and sub-limits are nearly identical across both [GEOGRA…" at bounding box center [1069, 331] width 1015 height 18
drag, startPoint x: 553, startPoint y: 336, endPoint x: 944, endPoint y: 330, distance: 391.0
click at [944, 340] on li "At-Bay offers increased Financial Fraud aggregate if special conditions (Fraud …" at bounding box center [1069, 348] width 1015 height 18
copy li "At-Bay offers increased Financial Fraud aggregate if special conditions (Fraud …"
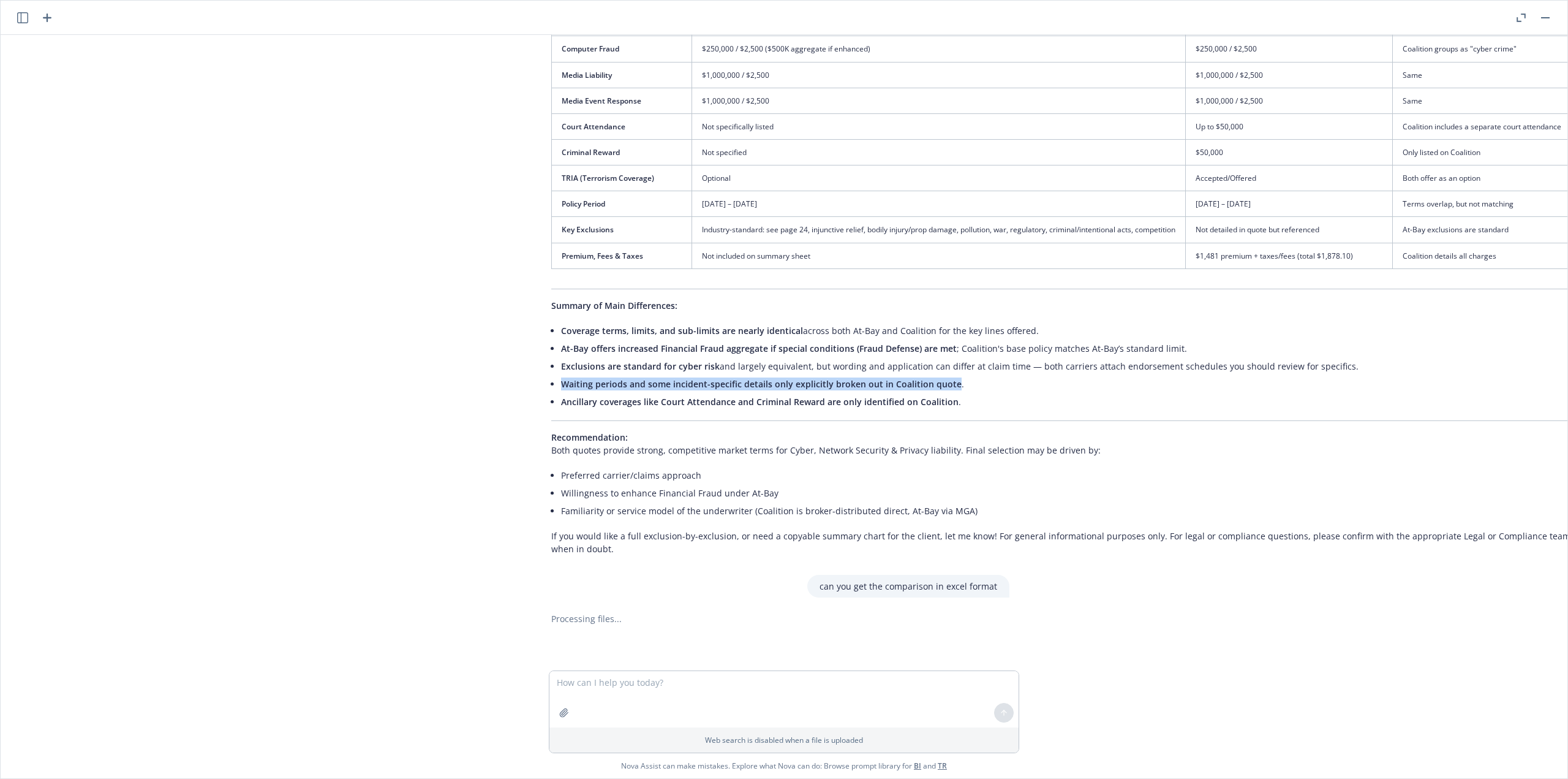
drag, startPoint x: 553, startPoint y: 373, endPoint x: 940, endPoint y: 376, distance: 387.0
click at [940, 378] on span "Waiting periods and some incident-specific details only explicitly broken out i…" at bounding box center [761, 384] width 401 height 12
copy span "Waiting periods and some incident-specific details only explicitly broken out i…"
drag, startPoint x: 553, startPoint y: 354, endPoint x: 1008, endPoint y: 354, distance: 455.0
click at [1008, 357] on li "Exclusions are standard for cyber risk and largely equivalent, but wording and …" at bounding box center [1069, 366] width 1015 height 18
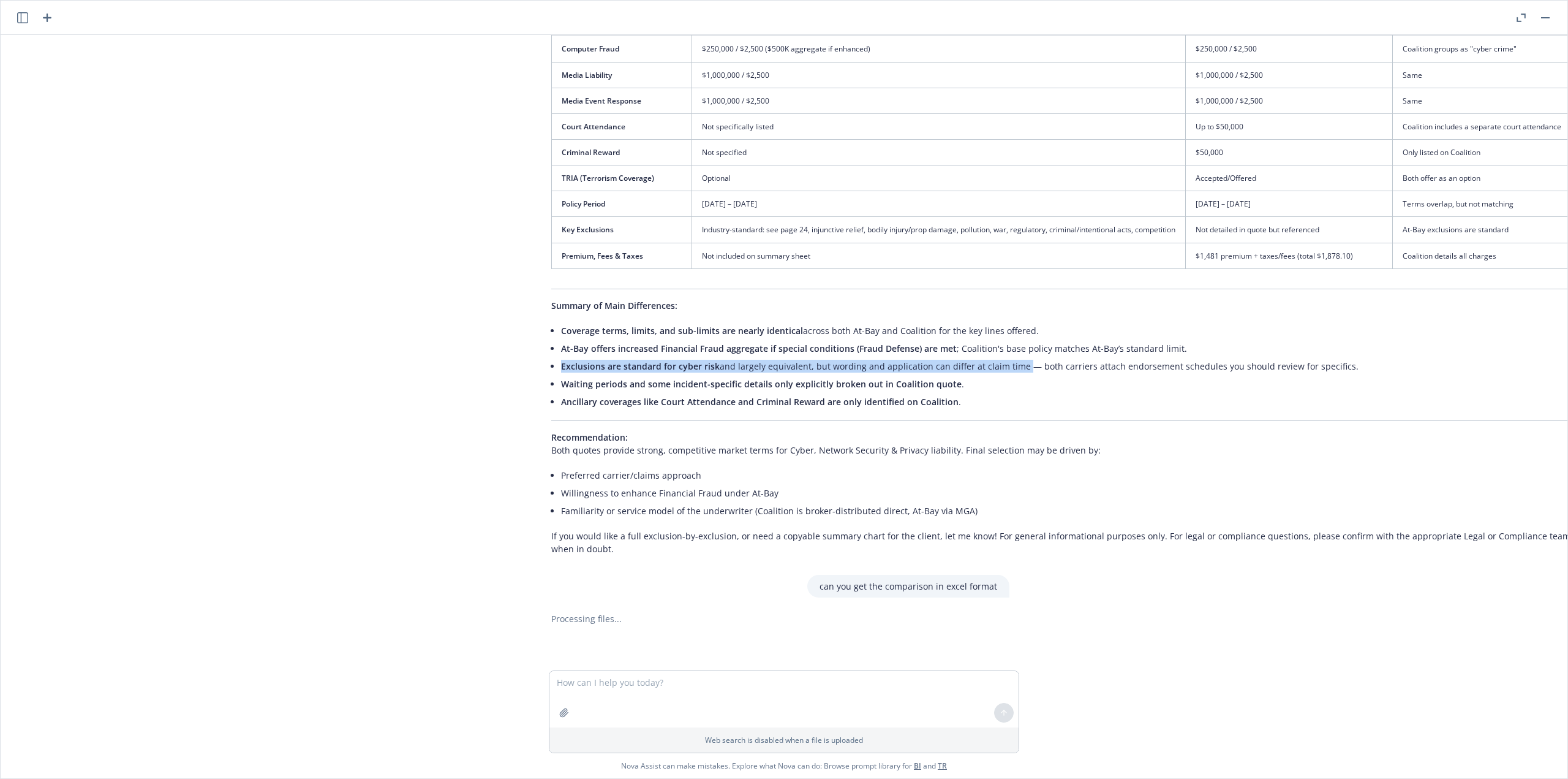
copy li "Exclusions are standard for cyber risk and largely equivalent, but wording and …"
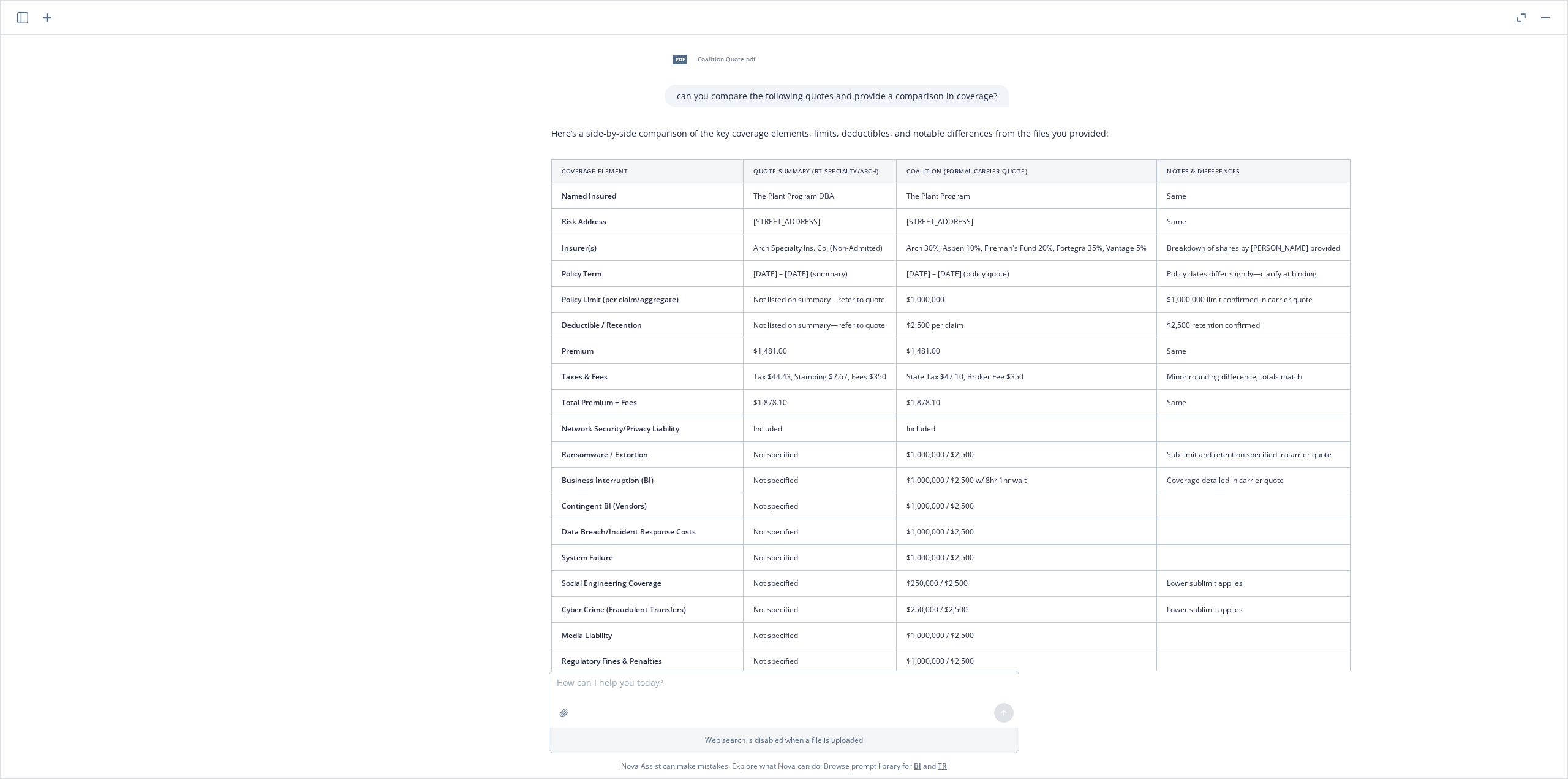
scroll to position [0, 10]
click at [1521, 12] on button "button" at bounding box center [1521, 18] width 15 height 15
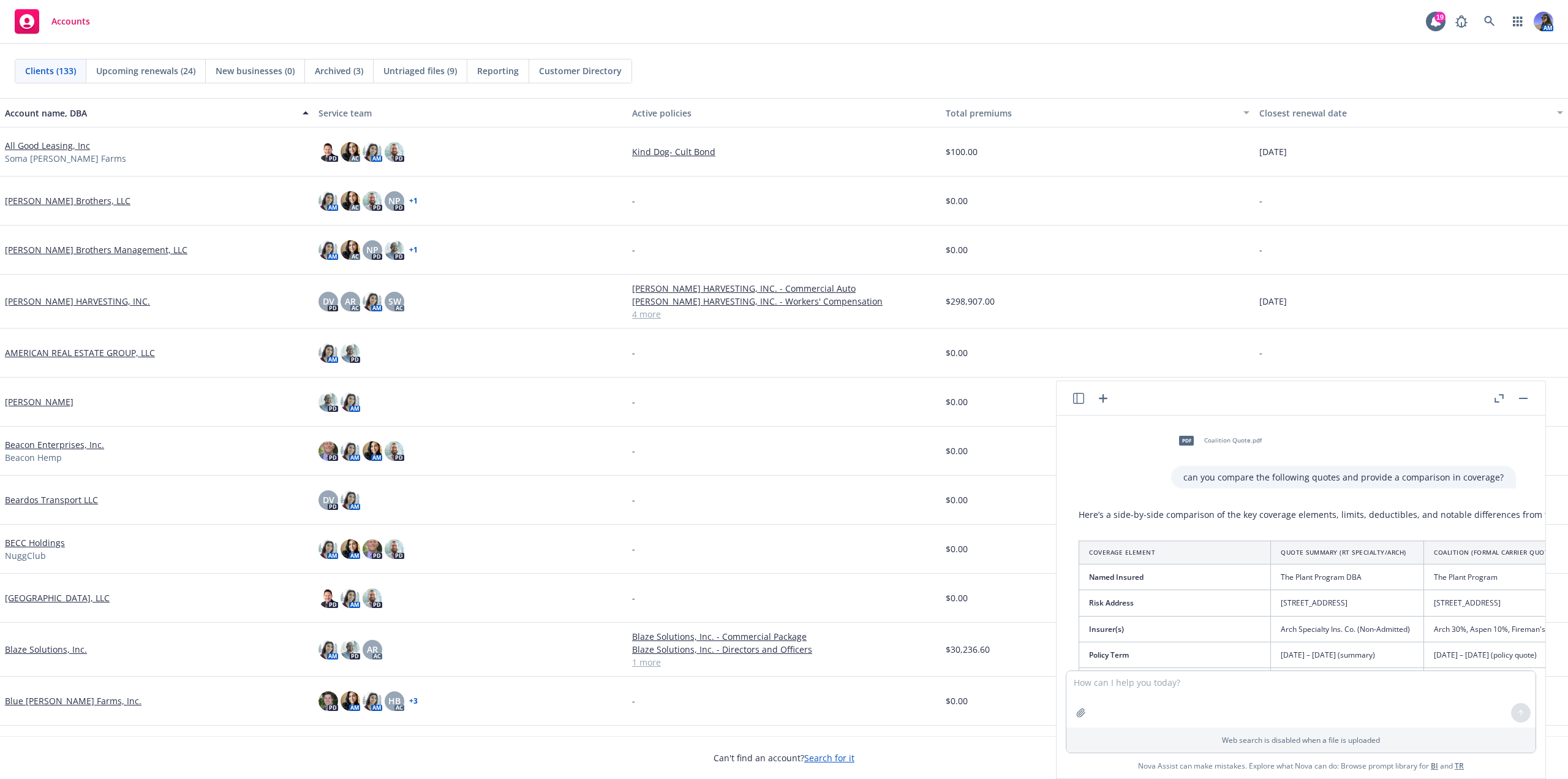
click at [1529, 402] on button "button" at bounding box center [1524, 398] width 15 height 15
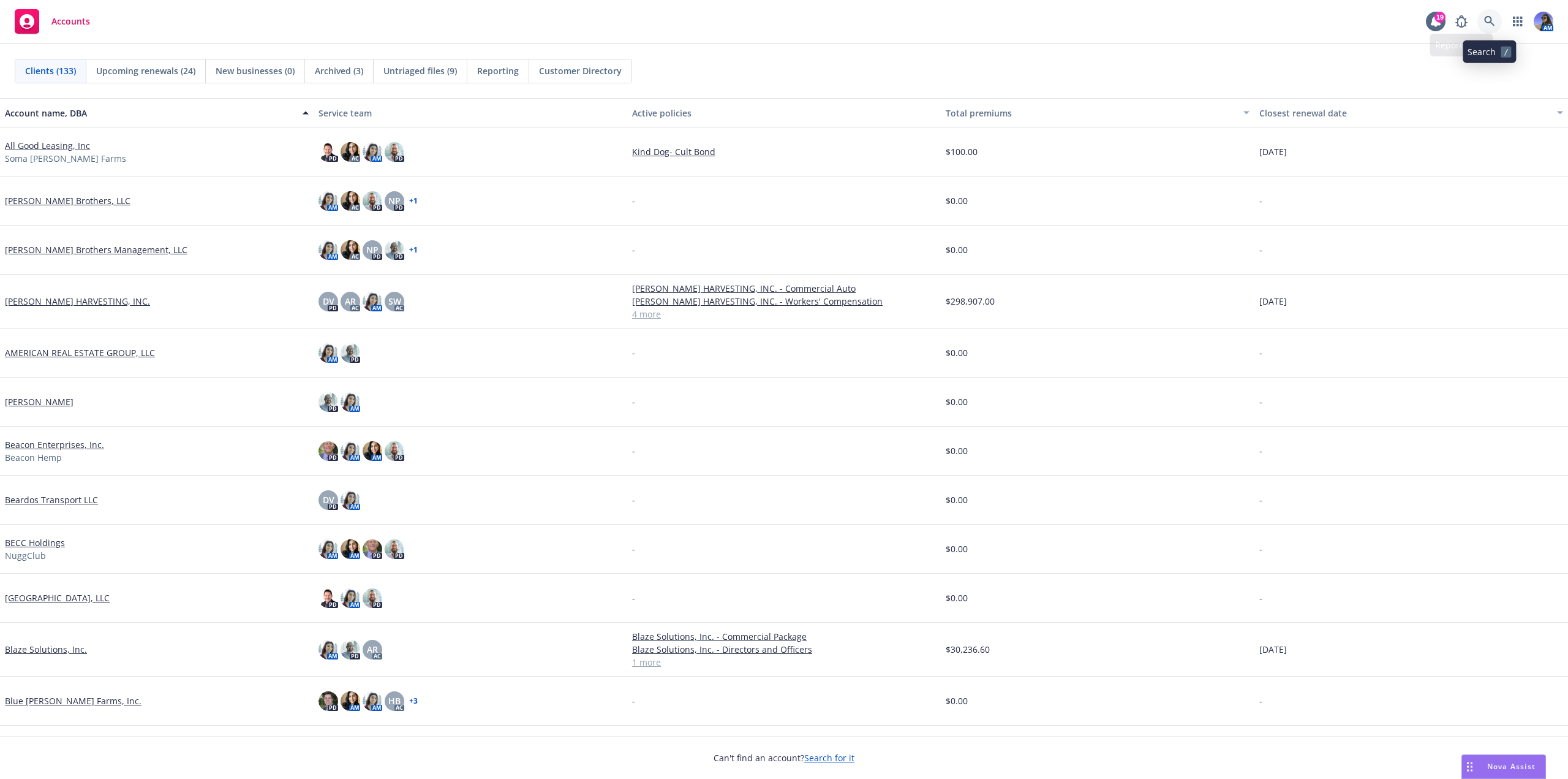
click at [1490, 31] on link at bounding box center [1489, 21] width 24 height 24
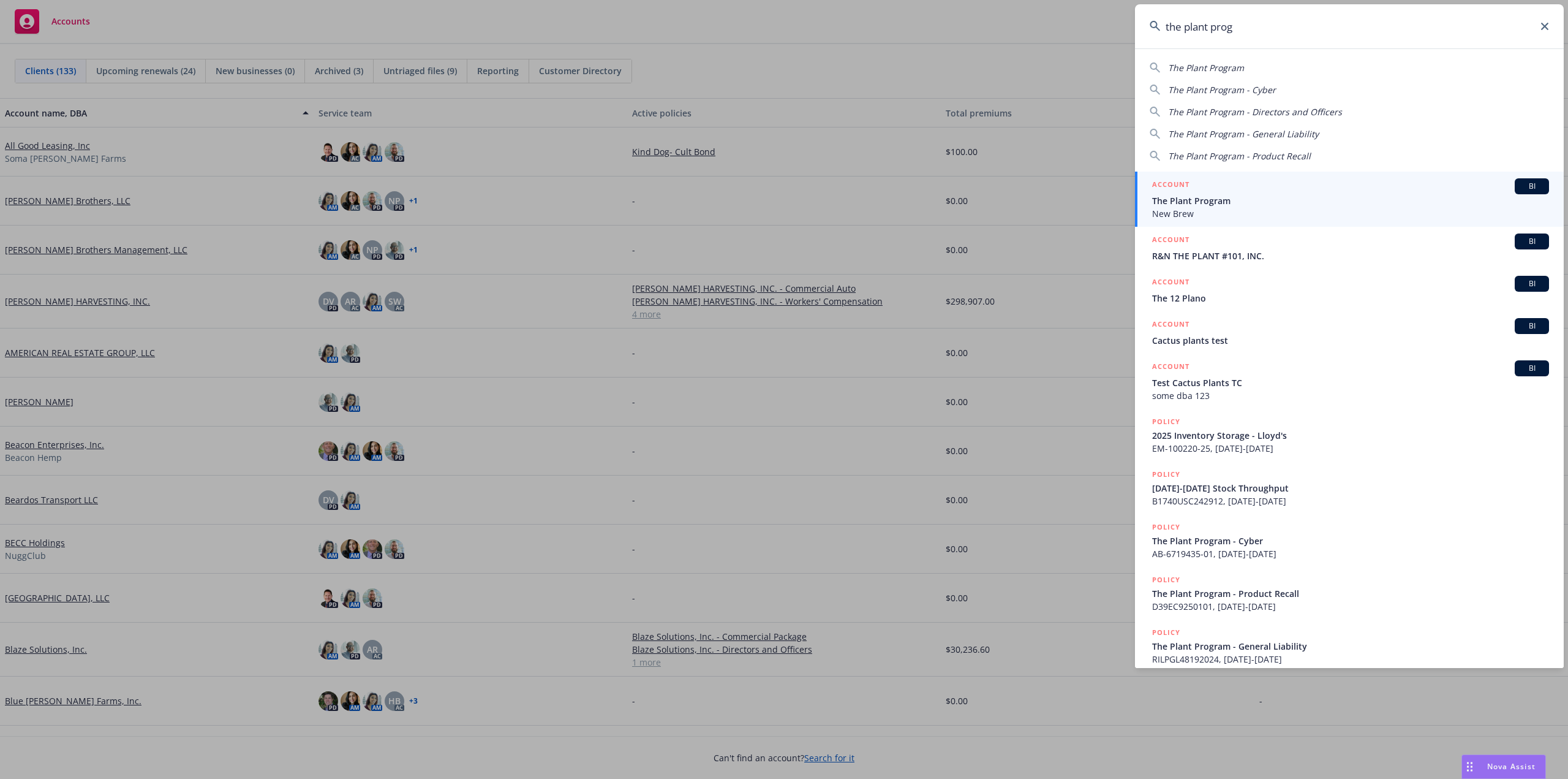
type input "the plant progr"
click at [1184, 189] on h5 "ACCOUNT" at bounding box center [1171, 186] width 38 height 15
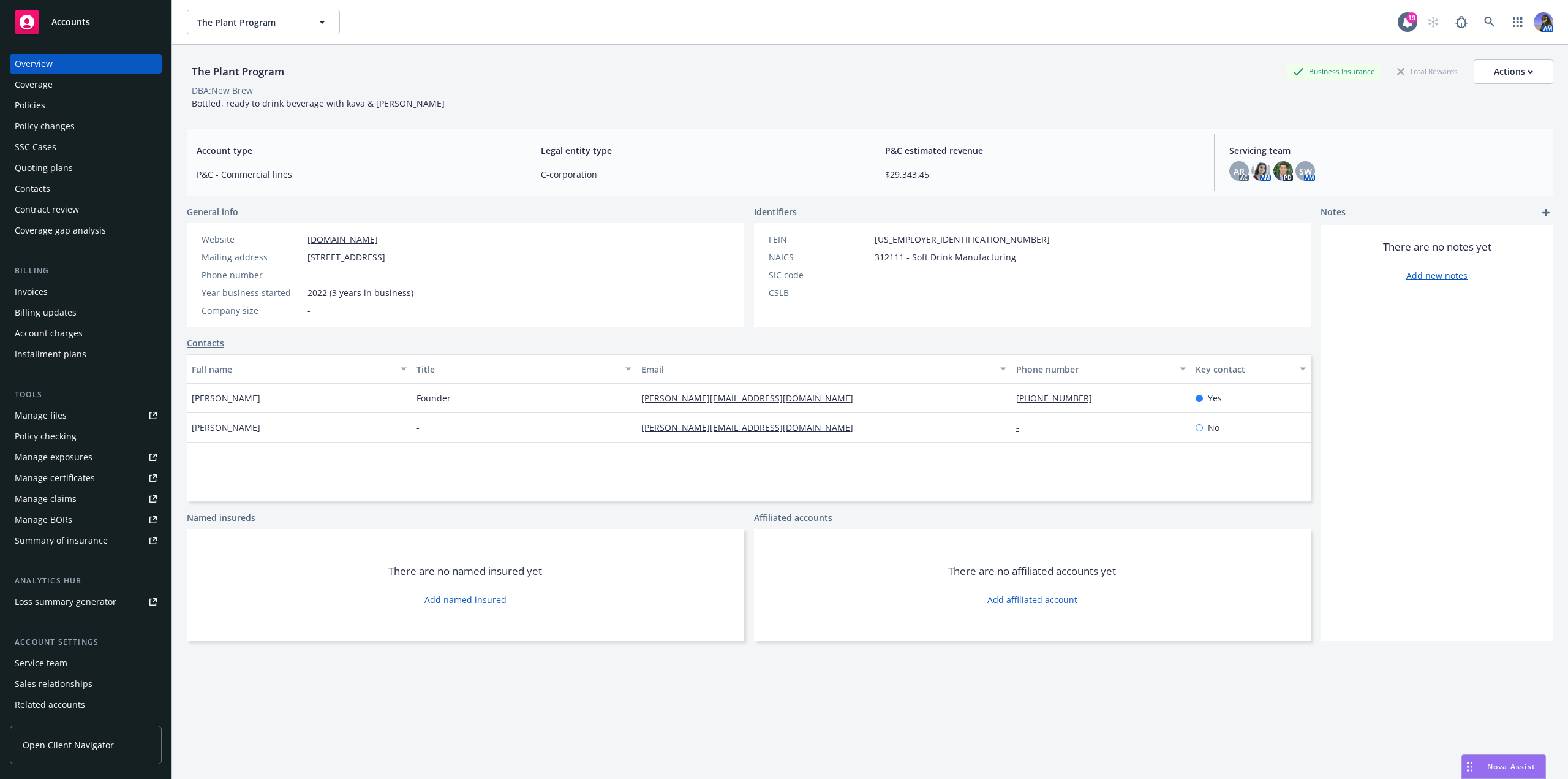
drag, startPoint x: 499, startPoint y: 257, endPoint x: 306, endPoint y: 258, distance: 193.0
click at [306, 258] on div "Mailing address [STREET_ADDRESS]" at bounding box center [307, 257] width 222 height 13
copy span "[STREET_ADDRESS]"
